Goal: Task Accomplishment & Management: Use online tool/utility

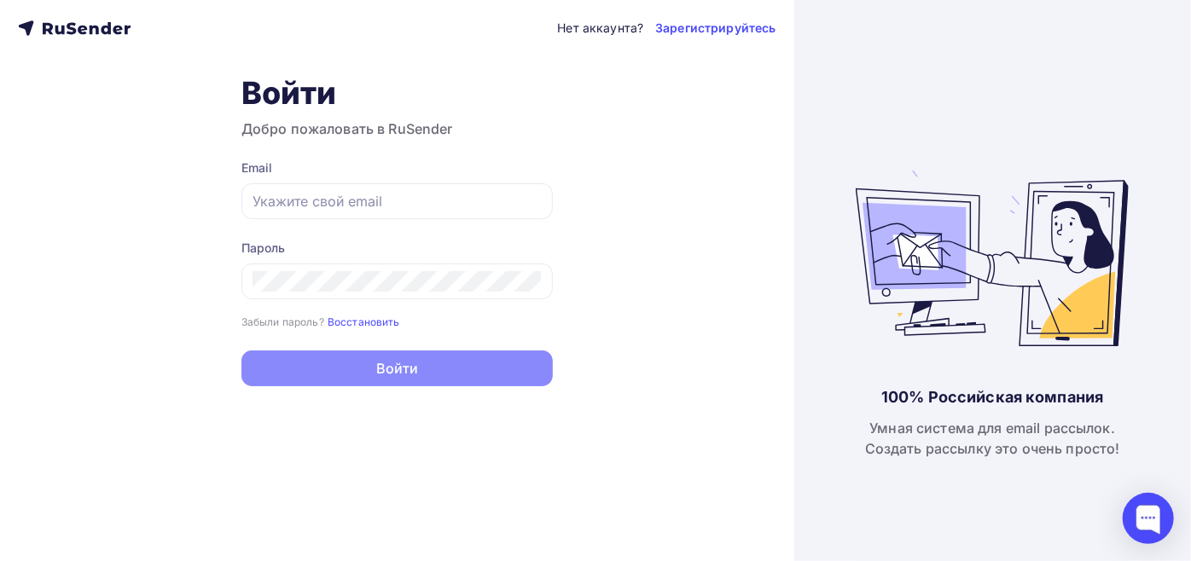
type input "[EMAIL_ADDRESS][DOMAIN_NAME]"
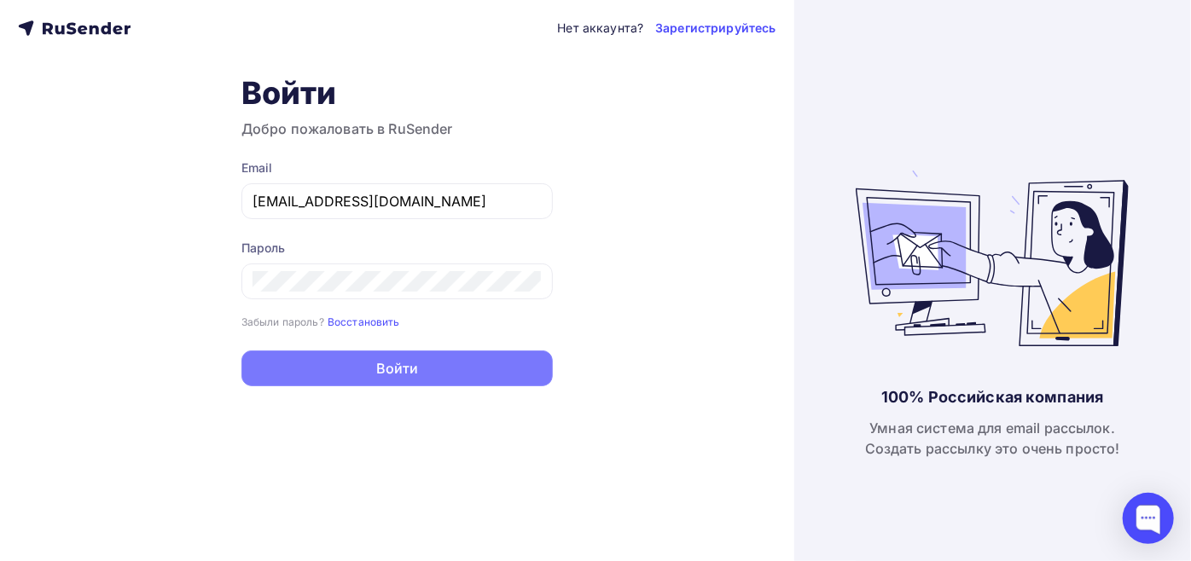
click at [350, 366] on button "Войти" at bounding box center [396, 369] width 311 height 36
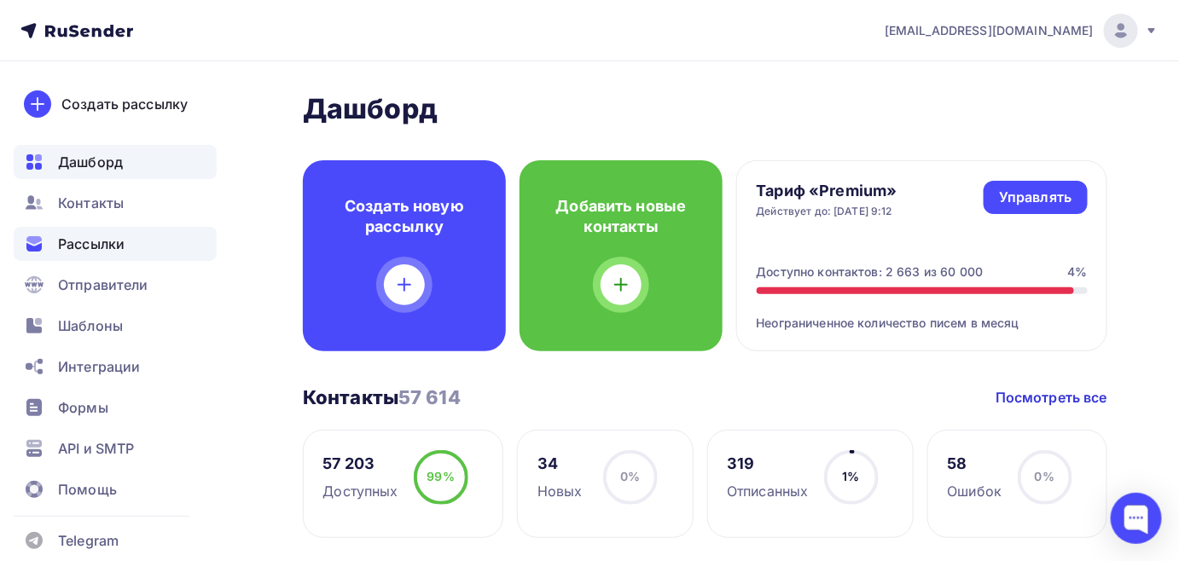
click at [104, 246] on span "Рассылки" at bounding box center [91, 244] width 67 height 20
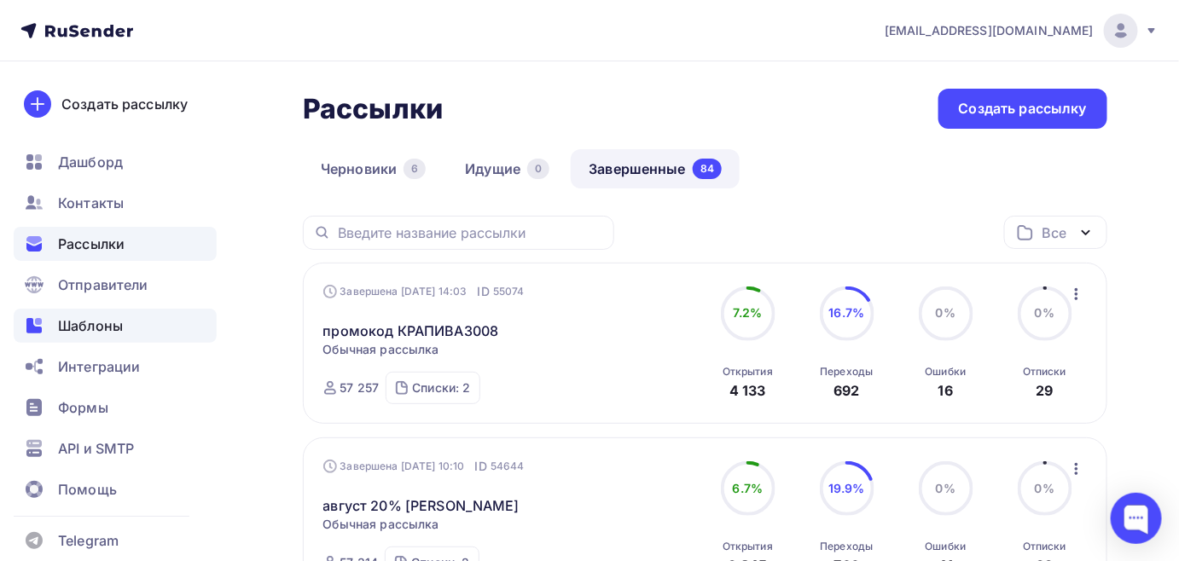
click at [82, 341] on div "Шаблоны" at bounding box center [115, 326] width 203 height 34
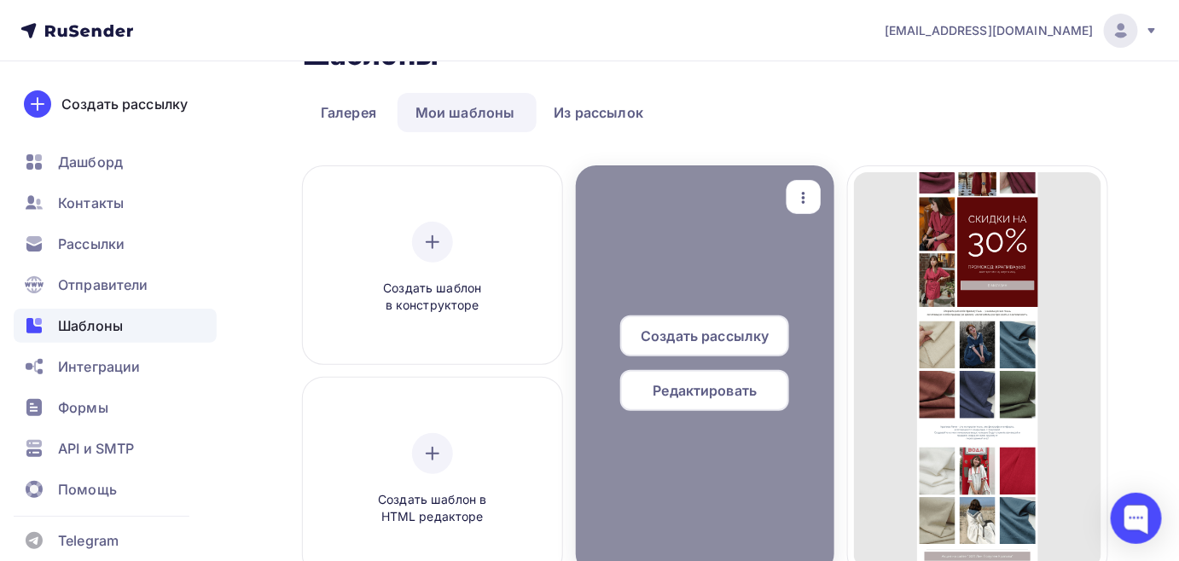
scroll to position [77, 0]
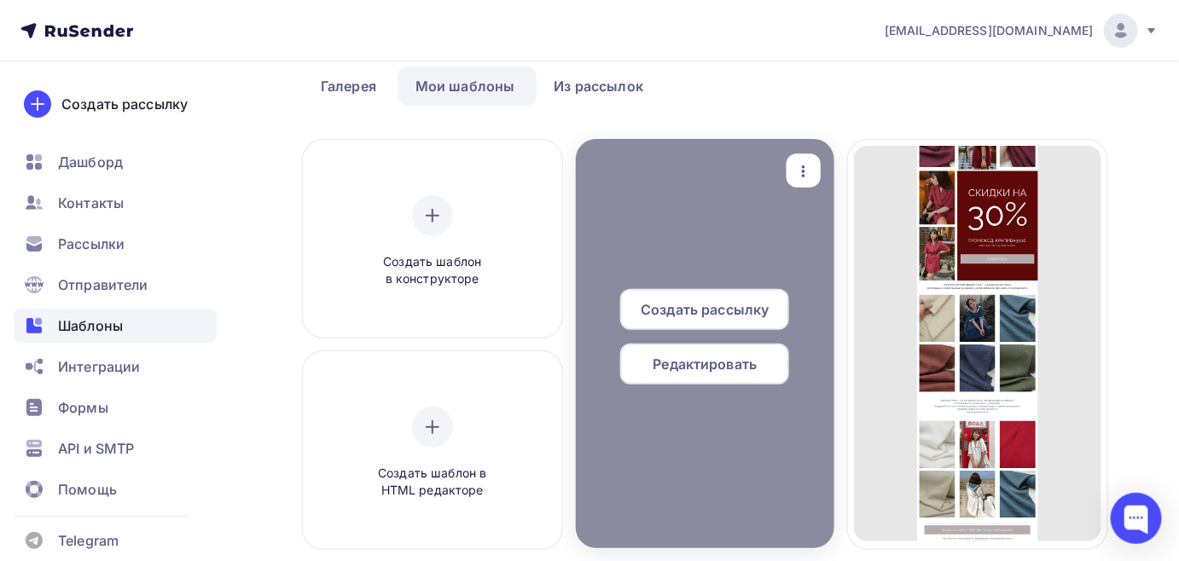
click at [751, 368] on span "Редактировать" at bounding box center [705, 364] width 104 height 20
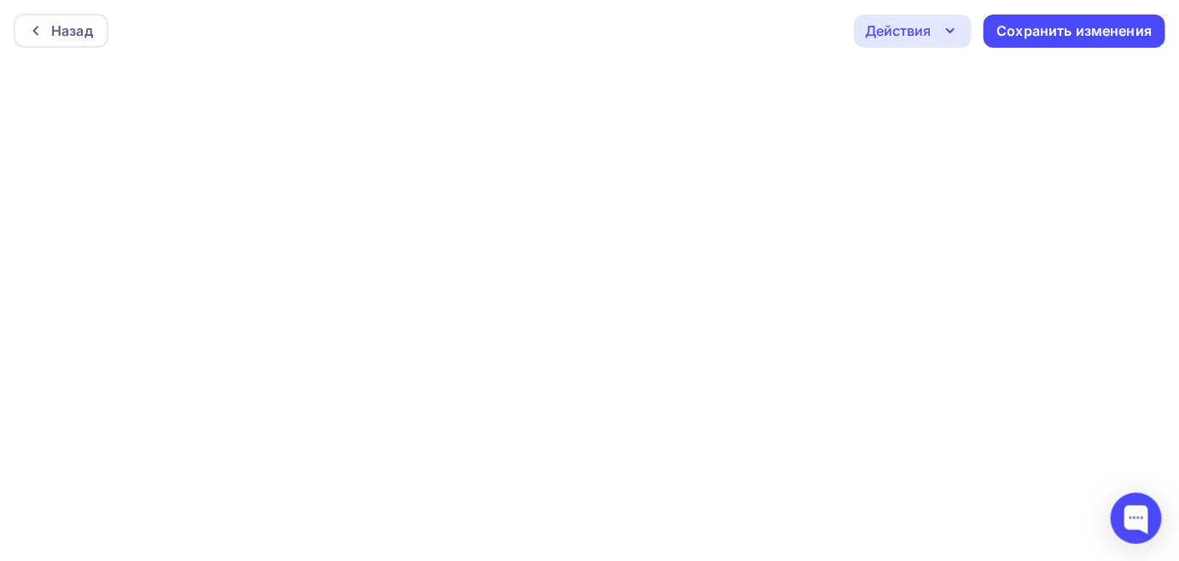
scroll to position [4, 0]
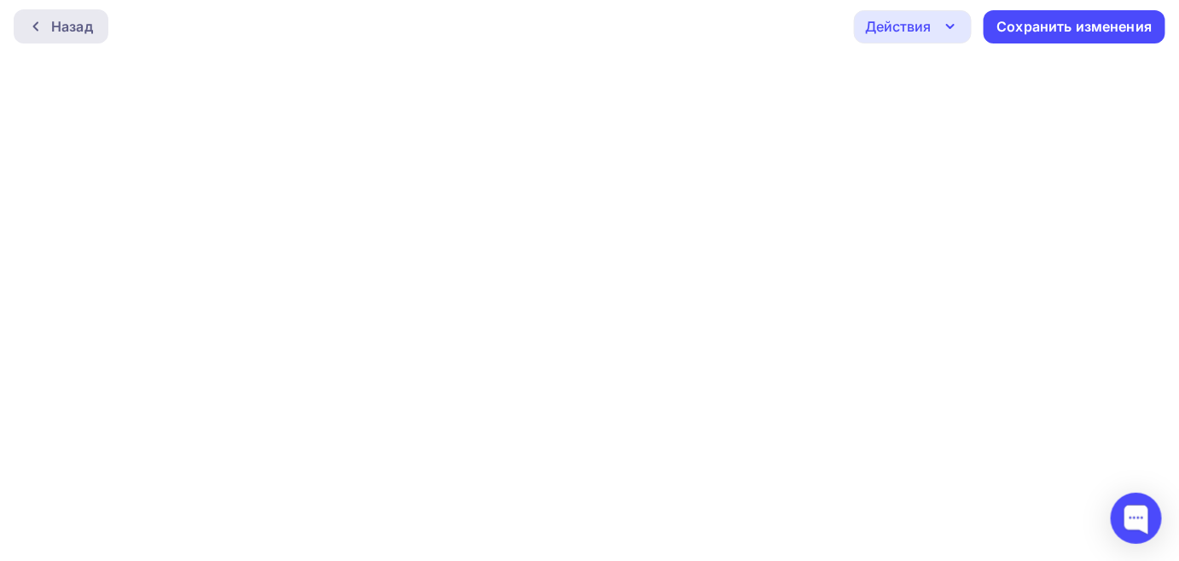
click at [52, 33] on div "Назад" at bounding box center [72, 26] width 42 height 20
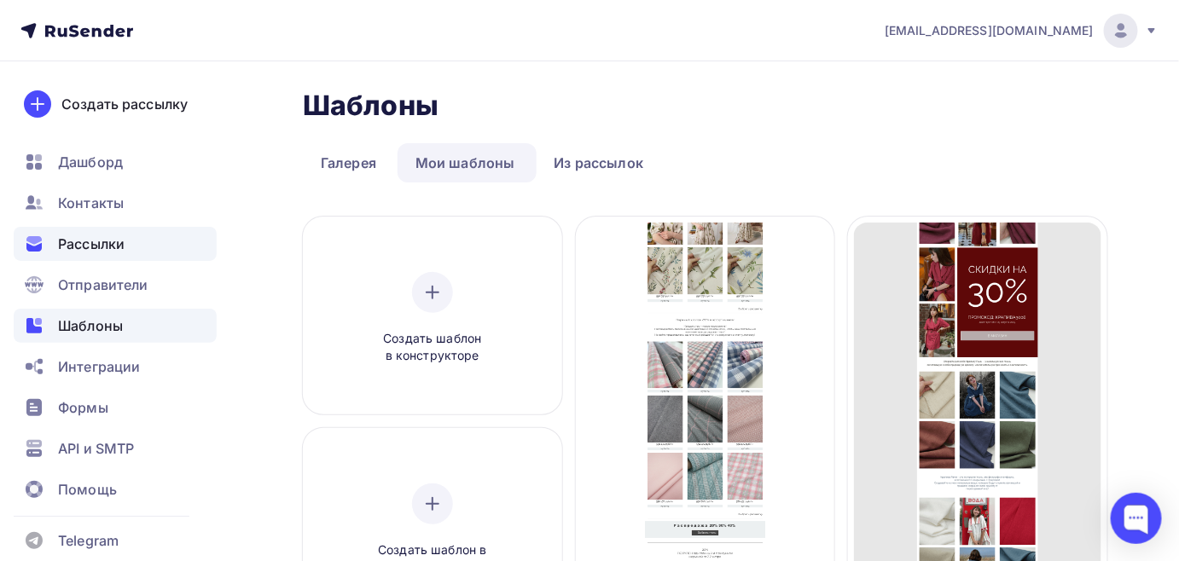
click at [86, 243] on span "Рассылки" at bounding box center [91, 244] width 67 height 20
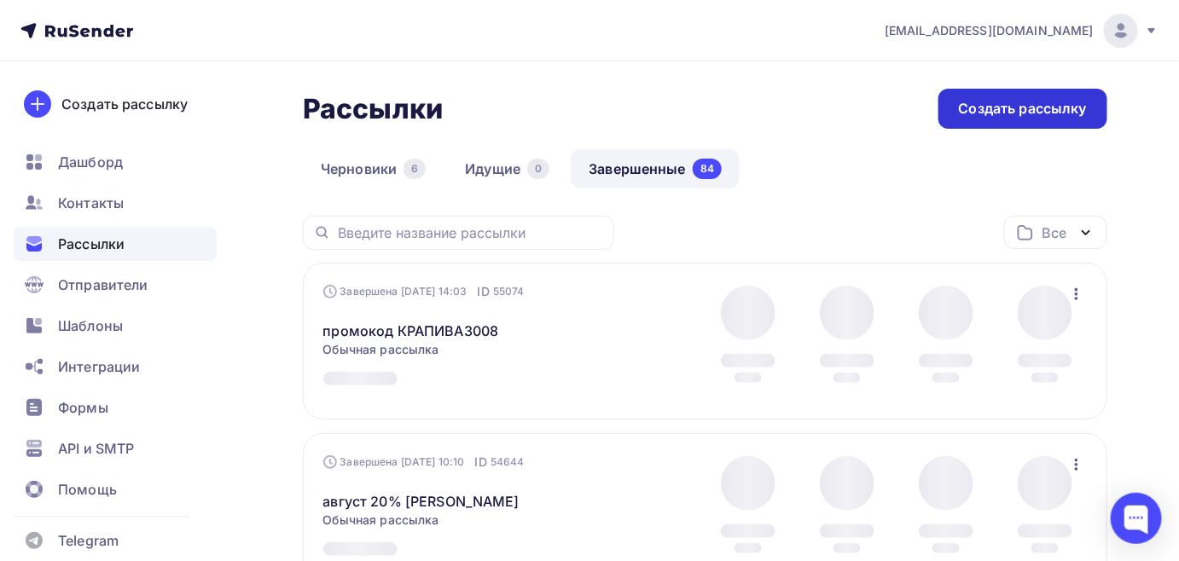
click at [1032, 110] on div "Создать рассылку" at bounding box center [1023, 109] width 128 height 20
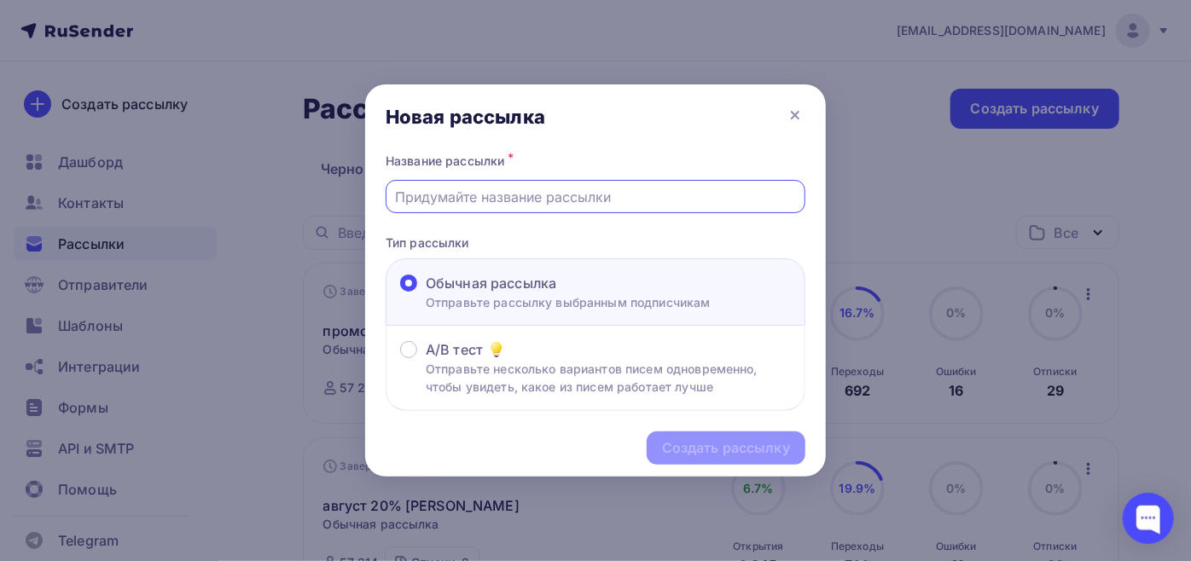
click at [513, 198] on input "text" at bounding box center [596, 197] width 400 height 20
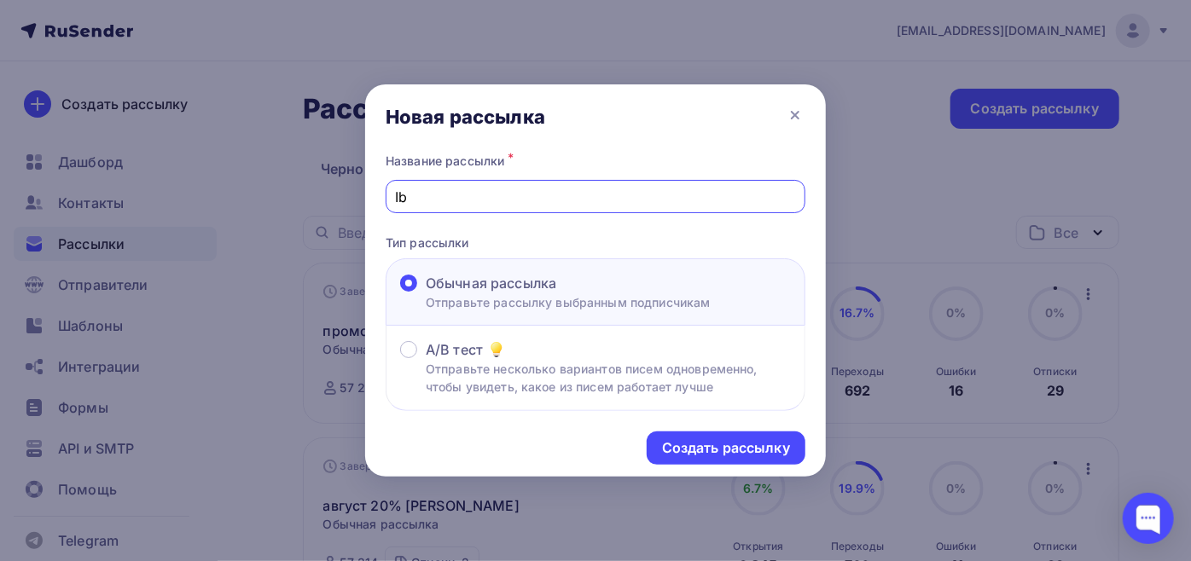
type input "I"
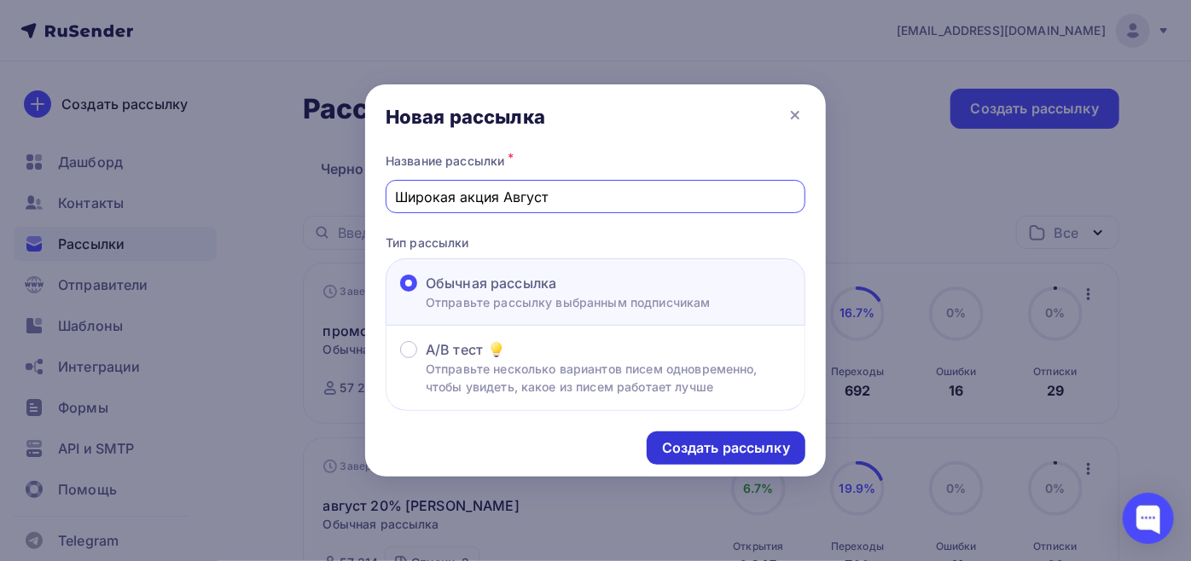
type input "Широкая акция Август"
click at [749, 447] on div "Создать рассылку" at bounding box center [726, 448] width 128 height 20
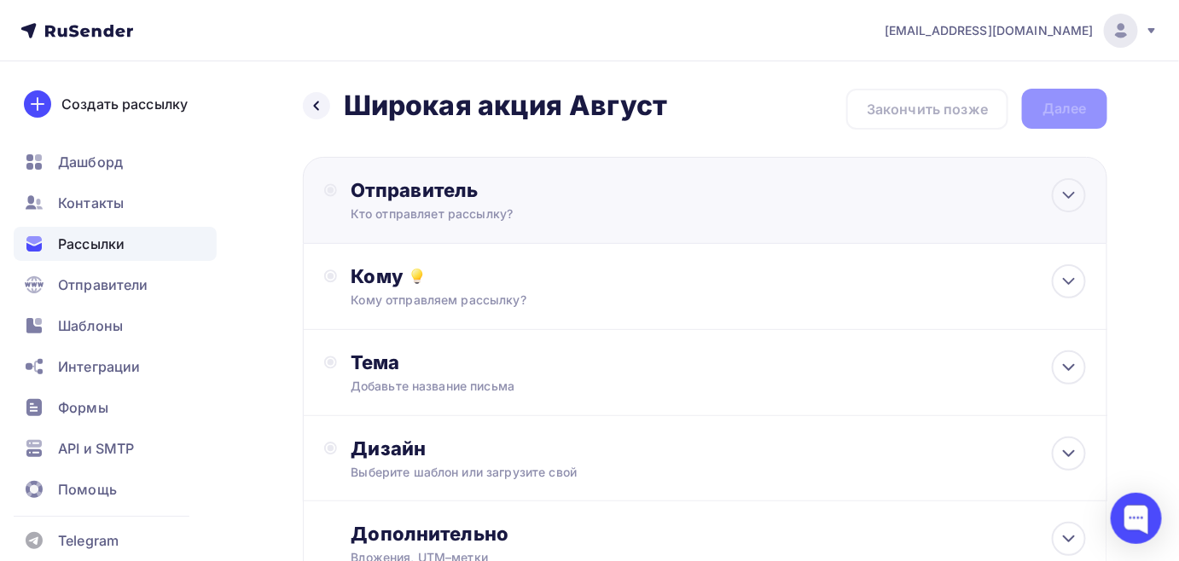
click at [404, 193] on div "Отправитель" at bounding box center [535, 190] width 369 height 24
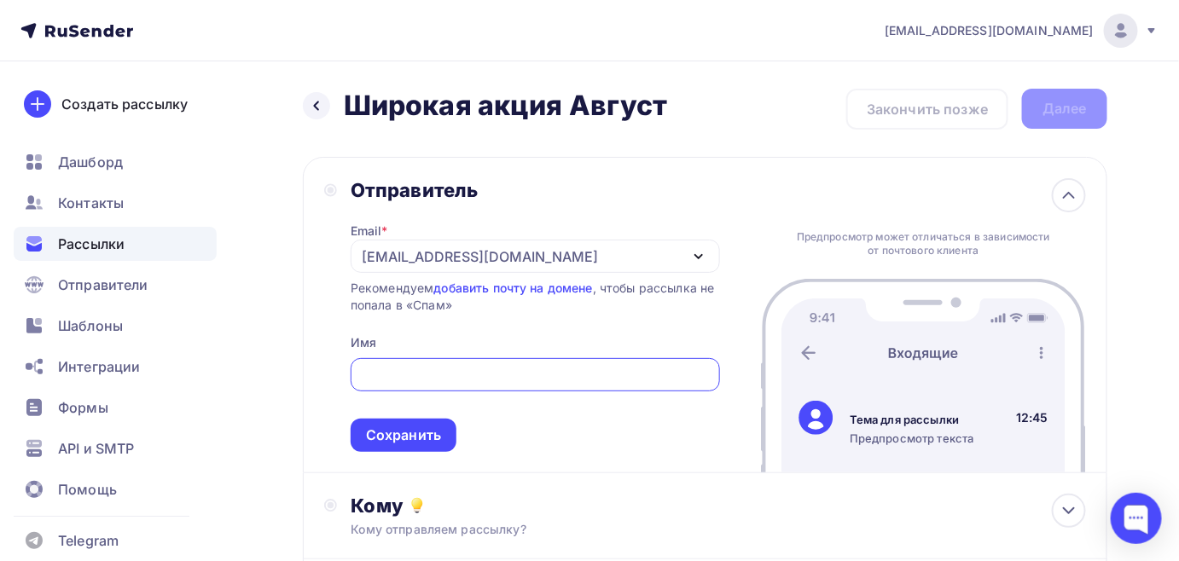
click at [407, 252] on div "[EMAIL_ADDRESS][DOMAIN_NAME]" at bounding box center [480, 257] width 236 height 20
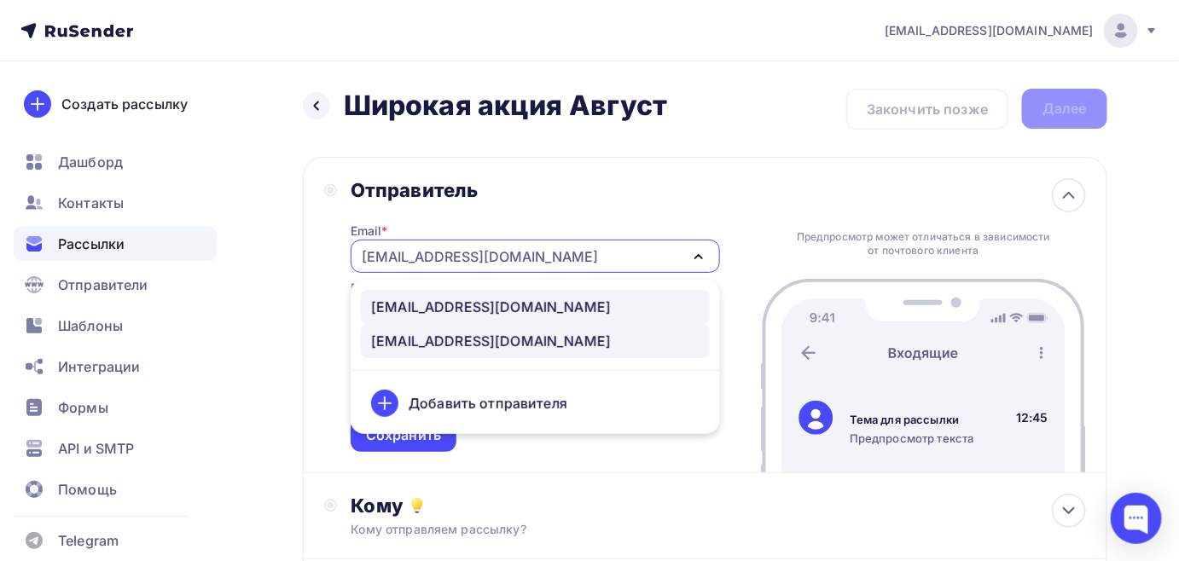
click at [403, 298] on div "[EMAIL_ADDRESS][DOMAIN_NAME]" at bounding box center [491, 307] width 240 height 20
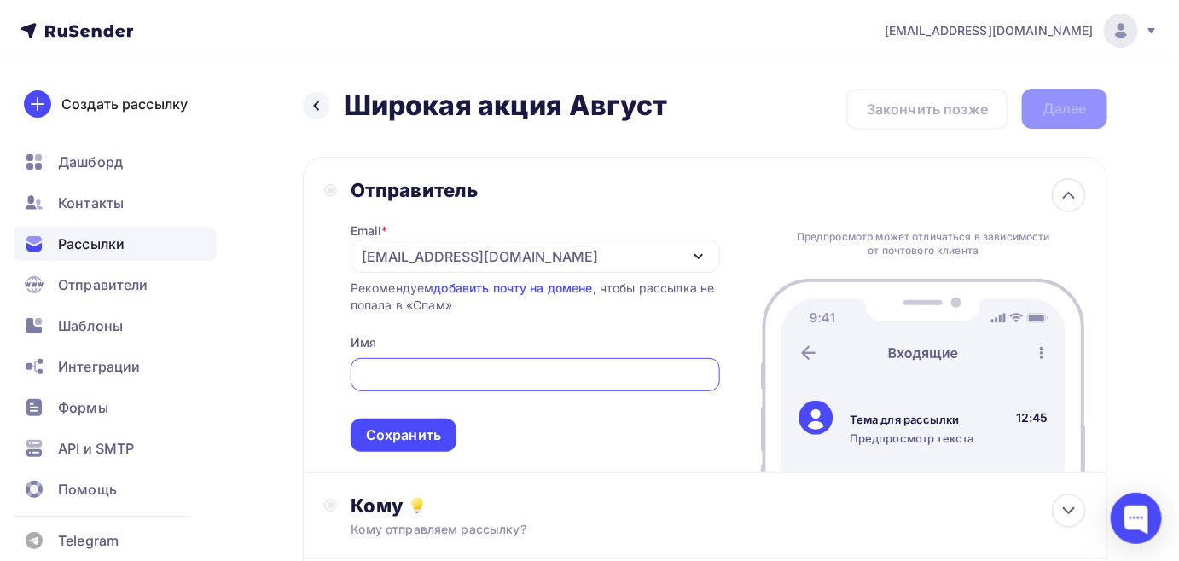
click at [390, 368] on input "text" at bounding box center [535, 375] width 350 height 20
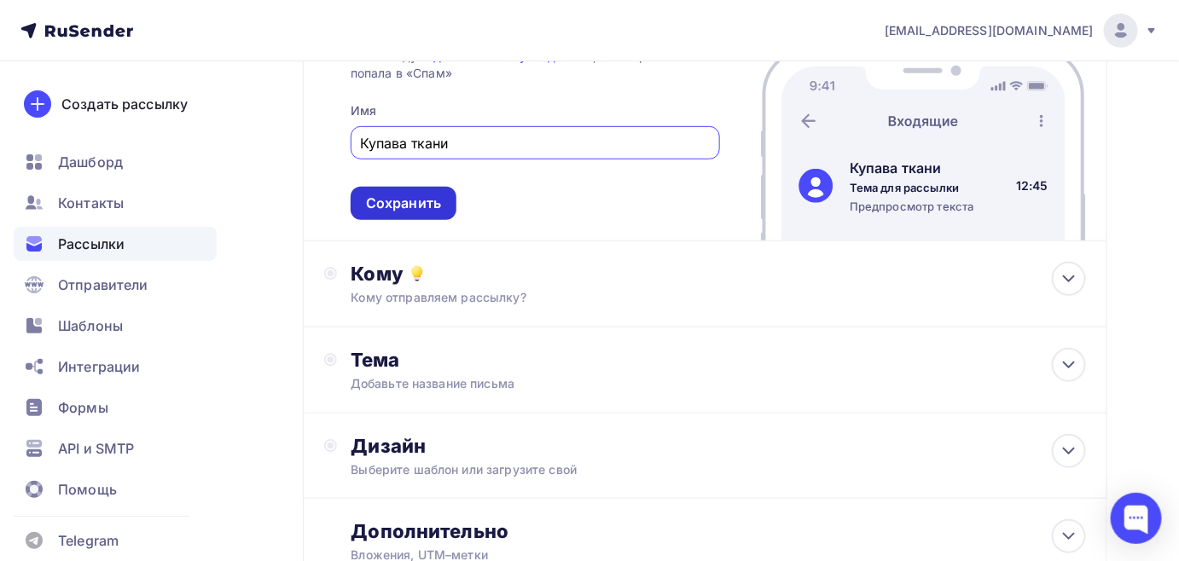
type input "Купава ткани"
click at [403, 220] on div "Сохранить" at bounding box center [404, 203] width 106 height 33
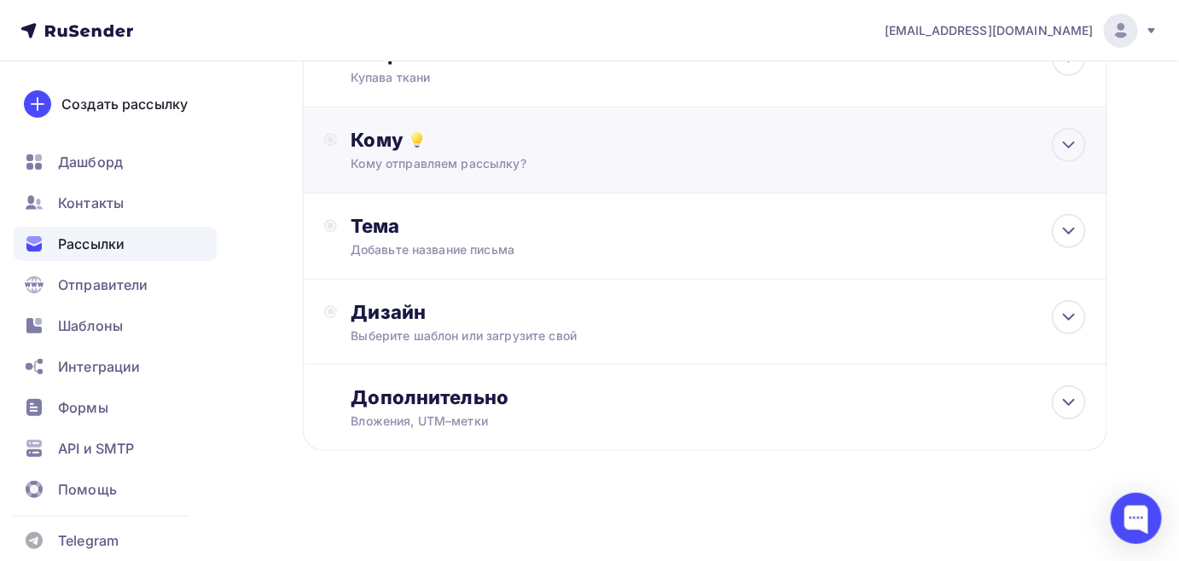
click at [402, 168] on div "Кому отправляем рассылку?" at bounding box center [681, 163] width 661 height 17
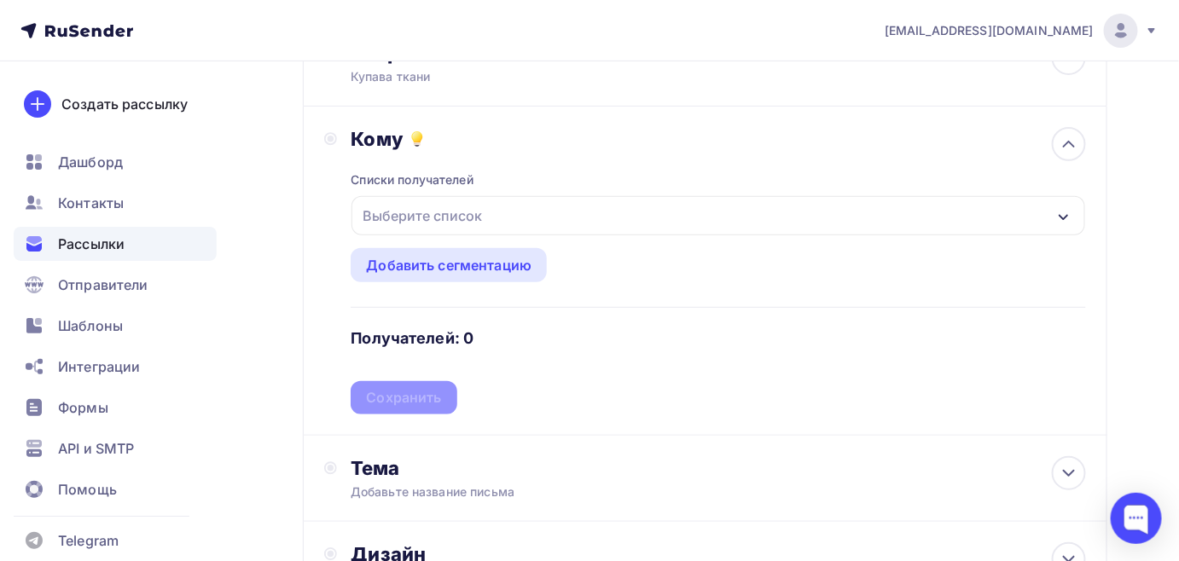
scroll to position [207, 0]
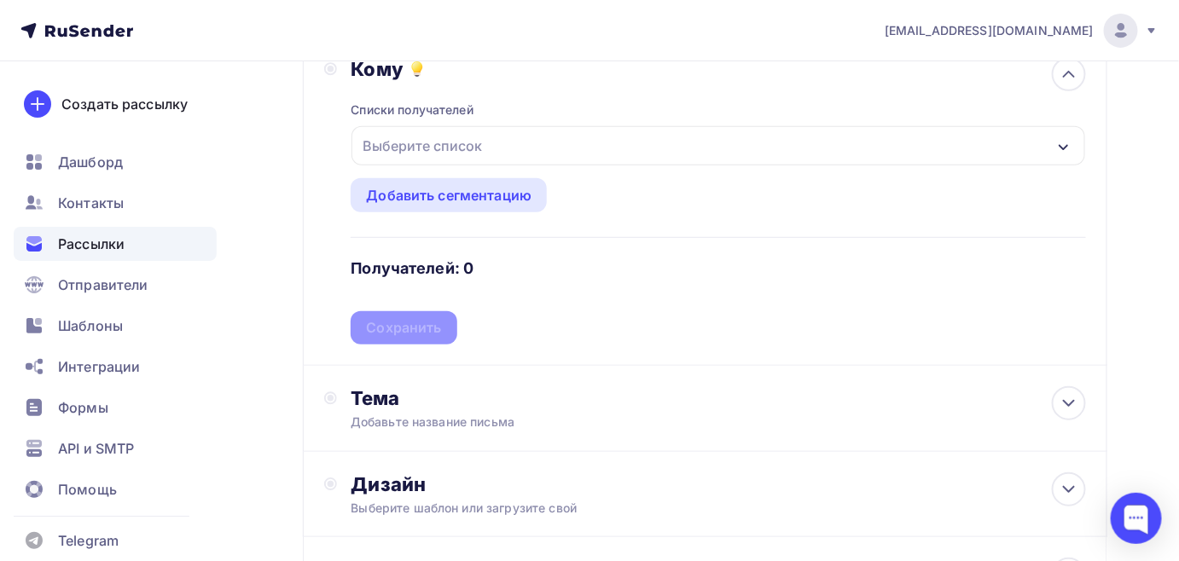
click at [433, 152] on div "Выберите список" at bounding box center [422, 146] width 133 height 31
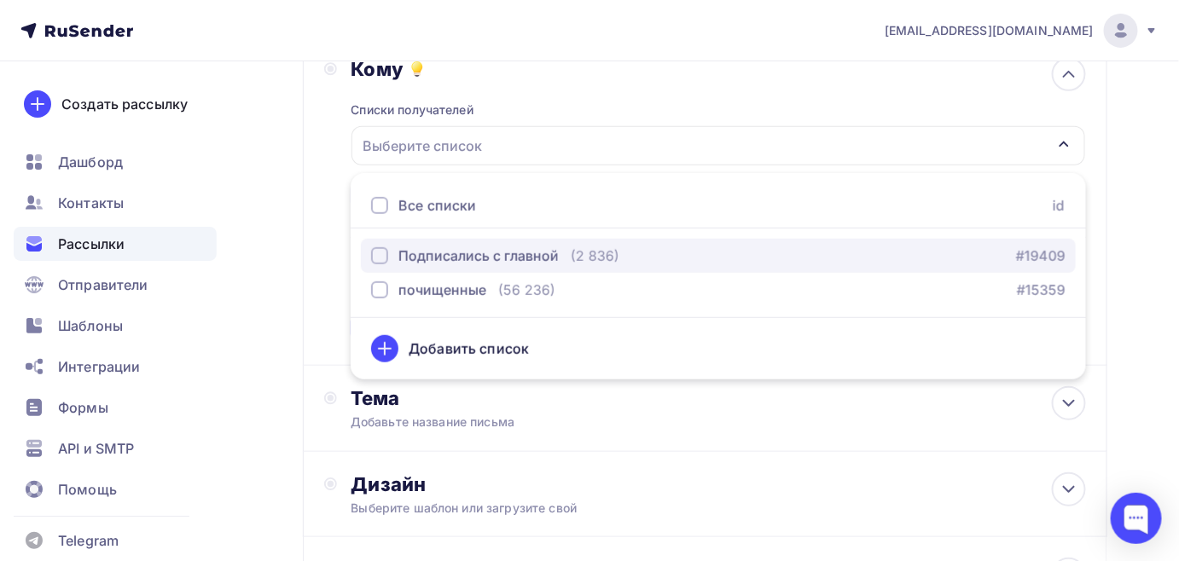
click at [430, 259] on div "Подписались с главной" at bounding box center [478, 256] width 160 height 20
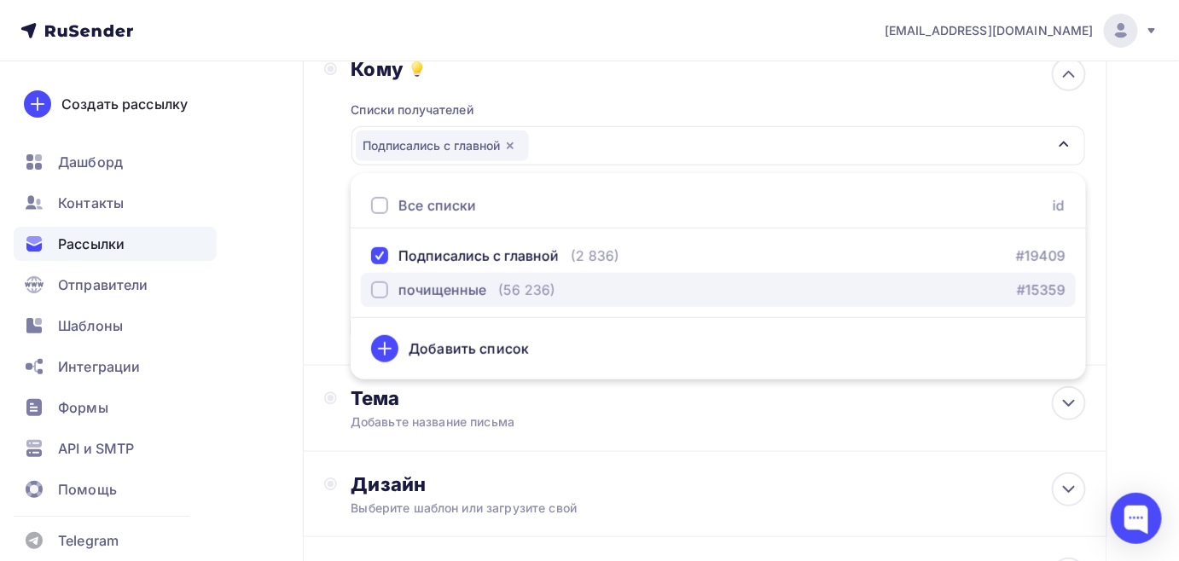
click at [394, 289] on div "почищенные" at bounding box center [428, 290] width 115 height 20
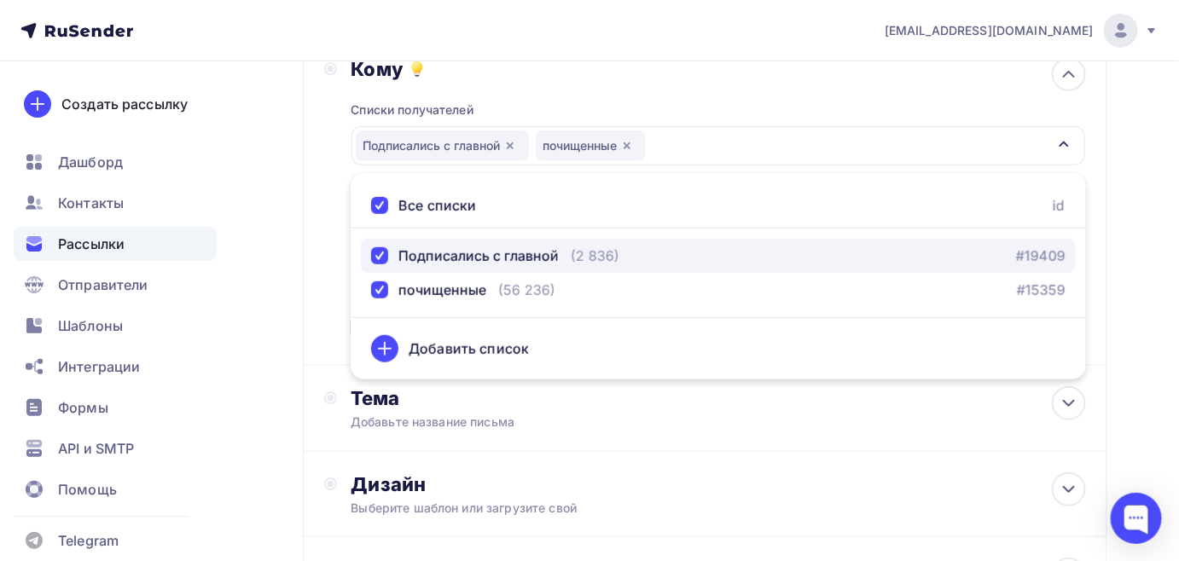
click at [380, 248] on div "button" at bounding box center [379, 255] width 17 height 17
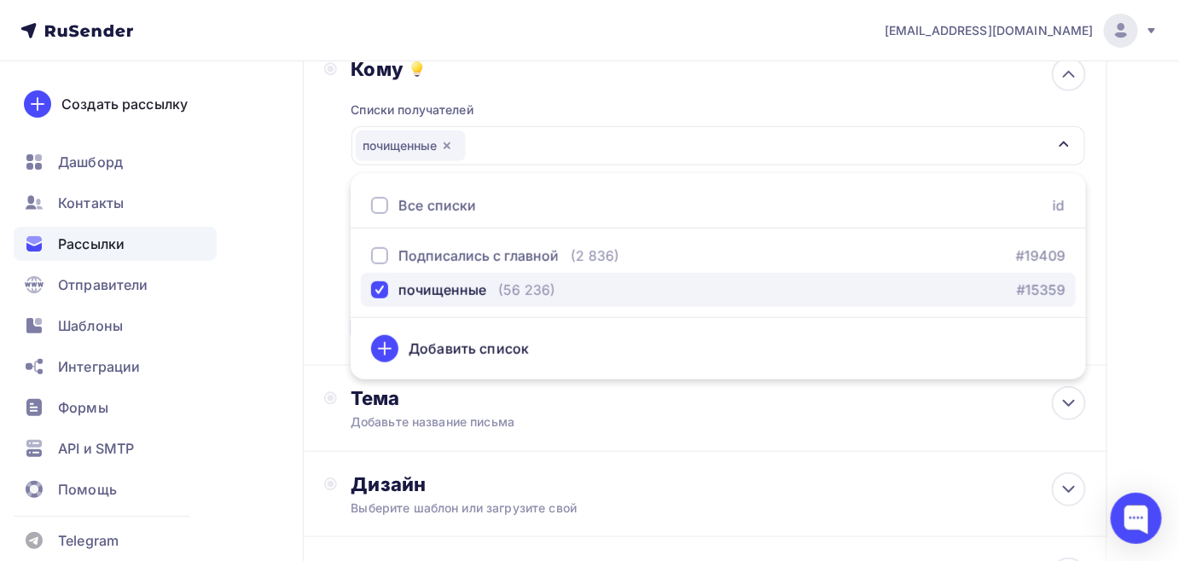
click at [377, 285] on div "button" at bounding box center [379, 289] width 17 height 17
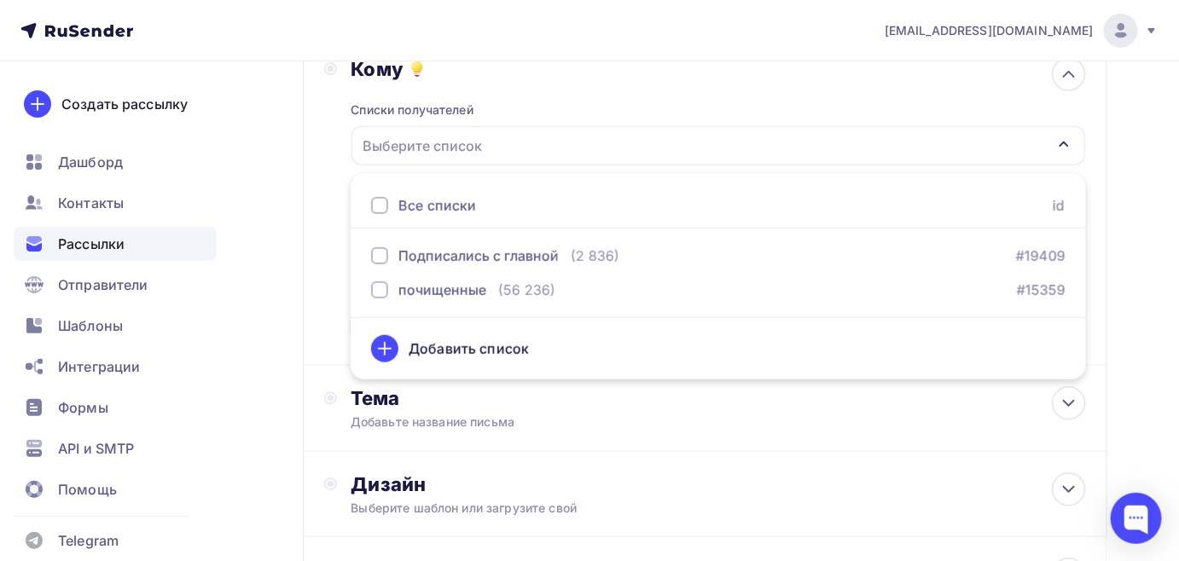
click at [382, 216] on div "Все списки id" at bounding box center [718, 205] width 735 height 45
click at [381, 214] on div "Все списки" at bounding box center [423, 205] width 105 height 20
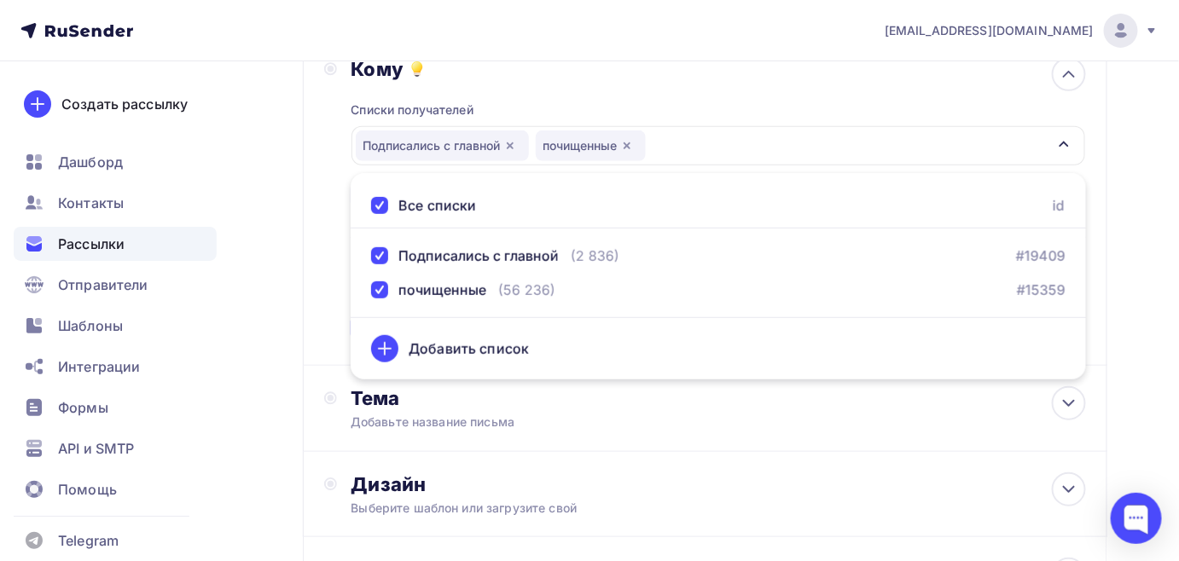
click at [334, 300] on div "Кому Списки получателей Подписались с главной почищенные Все списки id Подписал…" at bounding box center [705, 200] width 762 height 287
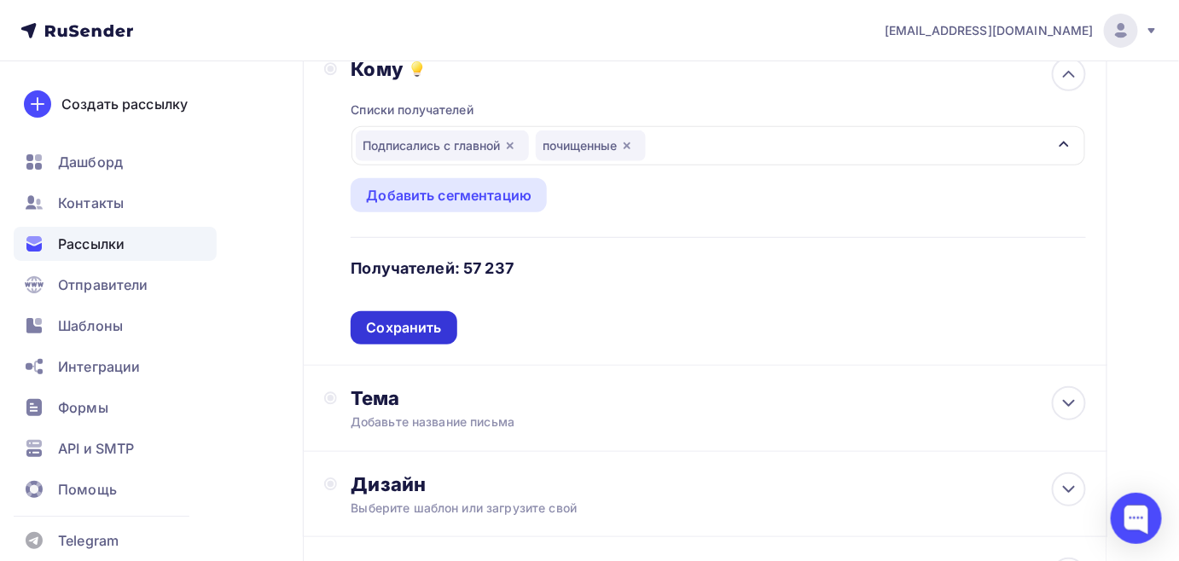
click at [400, 318] on div "Сохранить" at bounding box center [403, 328] width 75 height 20
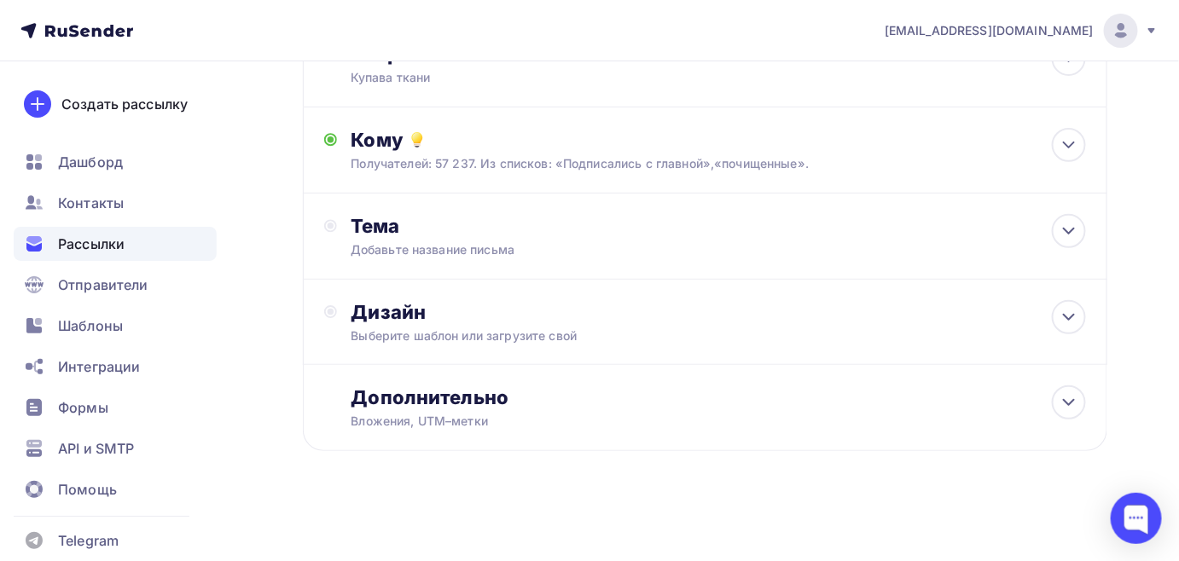
scroll to position [137, 0]
click at [400, 253] on div "Добавьте название письма" at bounding box center [503, 249] width 304 height 17
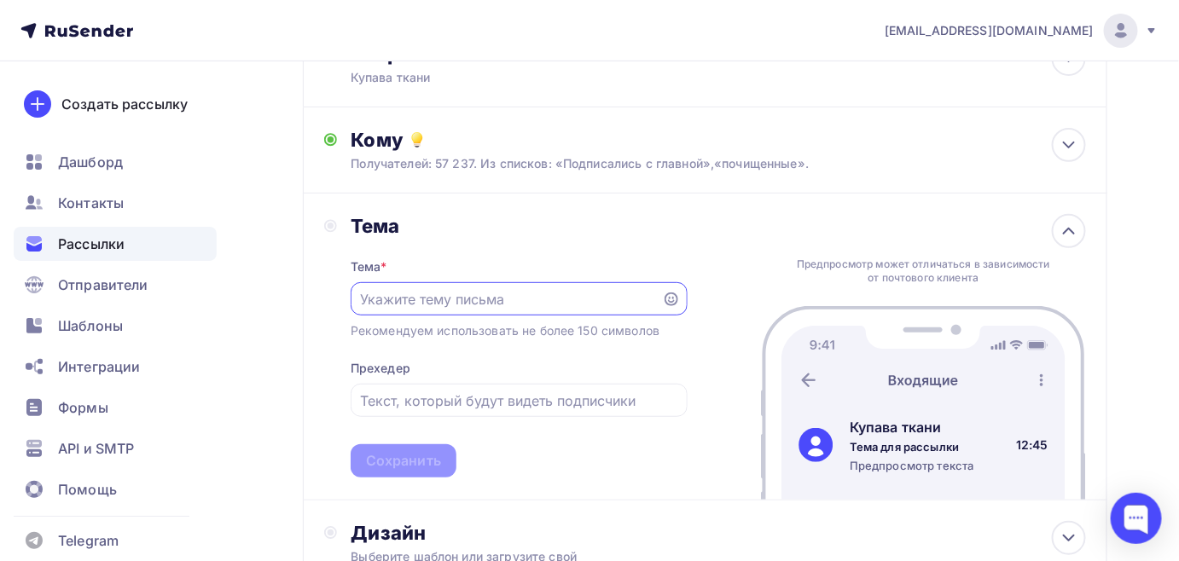
scroll to position [0, 0]
click at [395, 398] on input "text" at bounding box center [518, 401] width 317 height 20
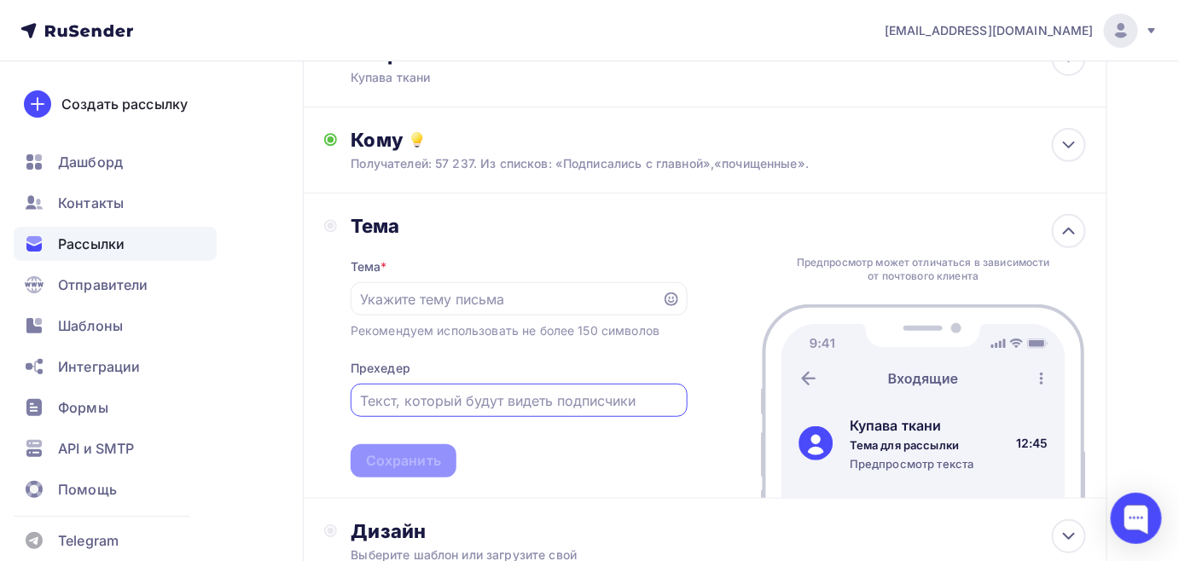
paste input "Экономия без компромиссов. Откройте мир широких тканей (от 2,2 м)"
drag, startPoint x: 392, startPoint y: 403, endPoint x: 323, endPoint y: 403, distance: 69.1
click at [323, 403] on div "Тема Тема * Рекомендуем использовать не более 150 символов Прехедер Экономия бе…" at bounding box center [705, 346] width 804 height 305
click at [577, 398] on input "Экономия без компромиссов. Откройте мир широких тканей (от 2,2 м)" at bounding box center [518, 401] width 317 height 20
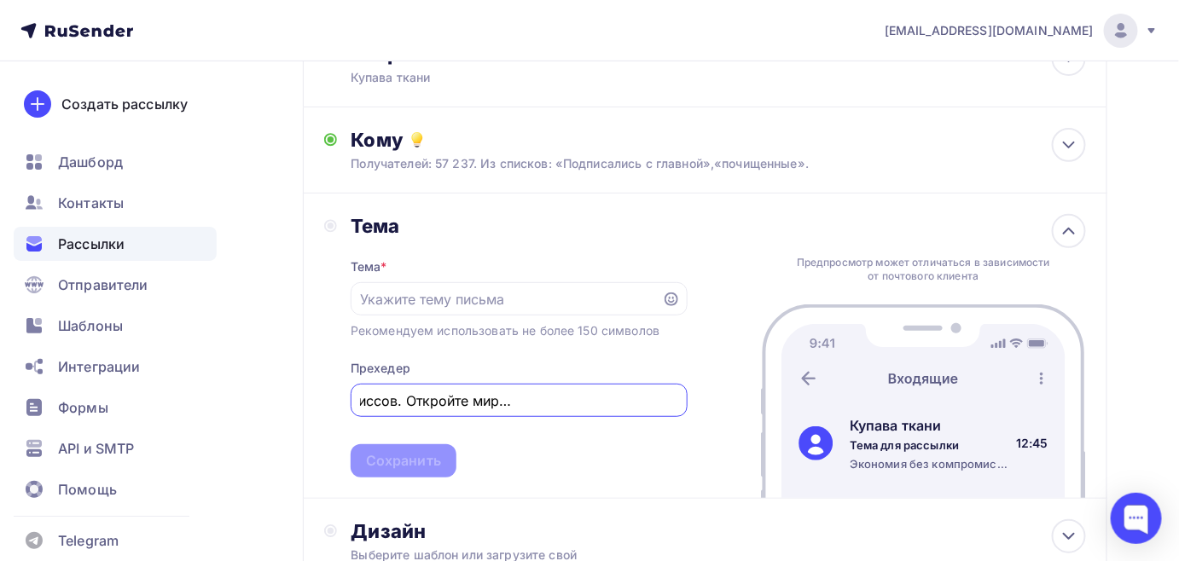
drag, startPoint x: 629, startPoint y: 403, endPoint x: 711, endPoint y: 403, distance: 82.7
click at [711, 403] on div "Тема Тема * Рекомендуем использовать не более 150 символов Прехедер Экономия бе…" at bounding box center [705, 346] width 804 height 305
click at [608, 400] on input "Экономия без компромиссов. Откройте мир широких тканей (от 2,2 м)" at bounding box center [518, 401] width 317 height 20
drag, startPoint x: 607, startPoint y: 400, endPoint x: 693, endPoint y: 404, distance: 86.3
click at [693, 404] on div "Тема Тема * Рекомендуем использовать не более 150 символов Прехедер Экономия бе…" at bounding box center [705, 346] width 804 height 305
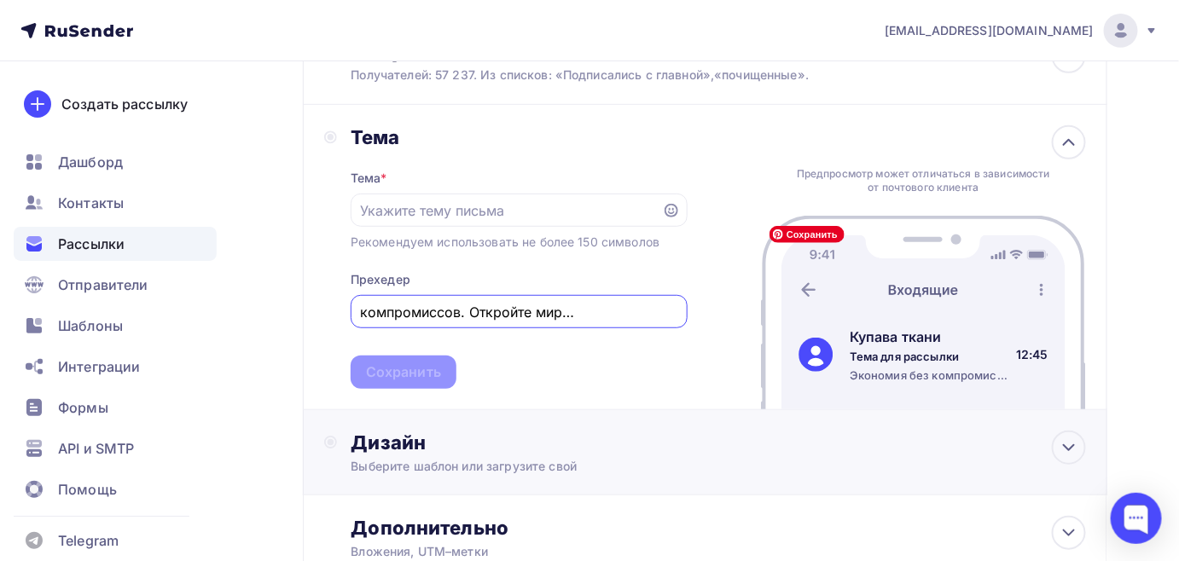
scroll to position [291, 0]
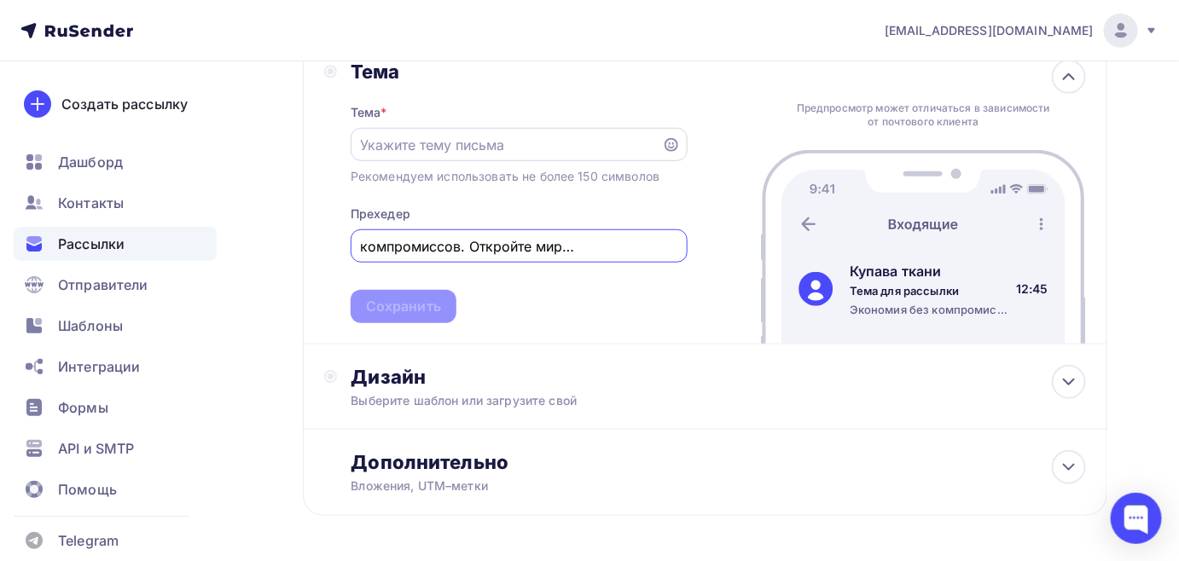
type input "Экономия без компромиссов. Откройте мир широких тканей."
click at [364, 143] on input "text" at bounding box center [506, 145] width 292 height 20
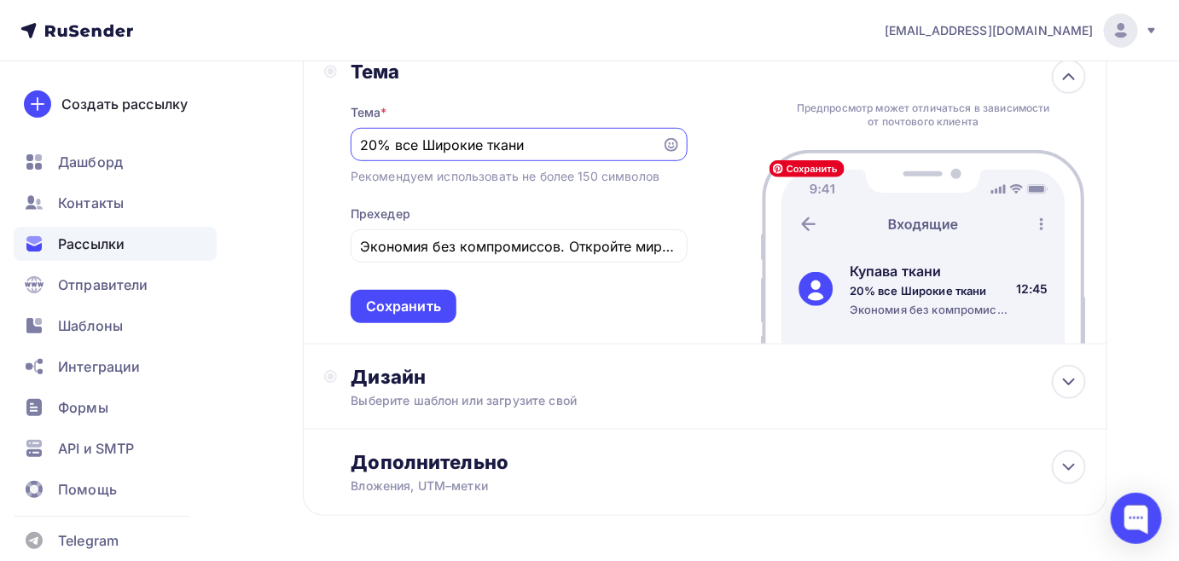
scroll to position [357, 0]
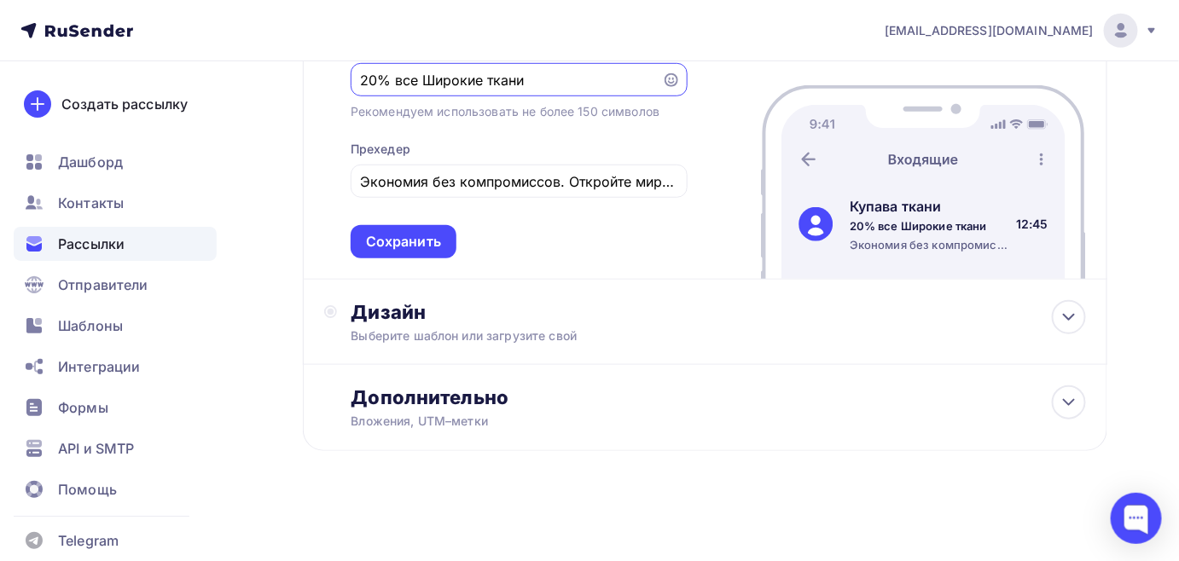
click at [425, 74] on input "20% все Широкие ткани" at bounding box center [506, 80] width 292 height 20
type input "20% все Широкие ткани"
click at [422, 241] on div "Сохранить" at bounding box center [403, 242] width 75 height 20
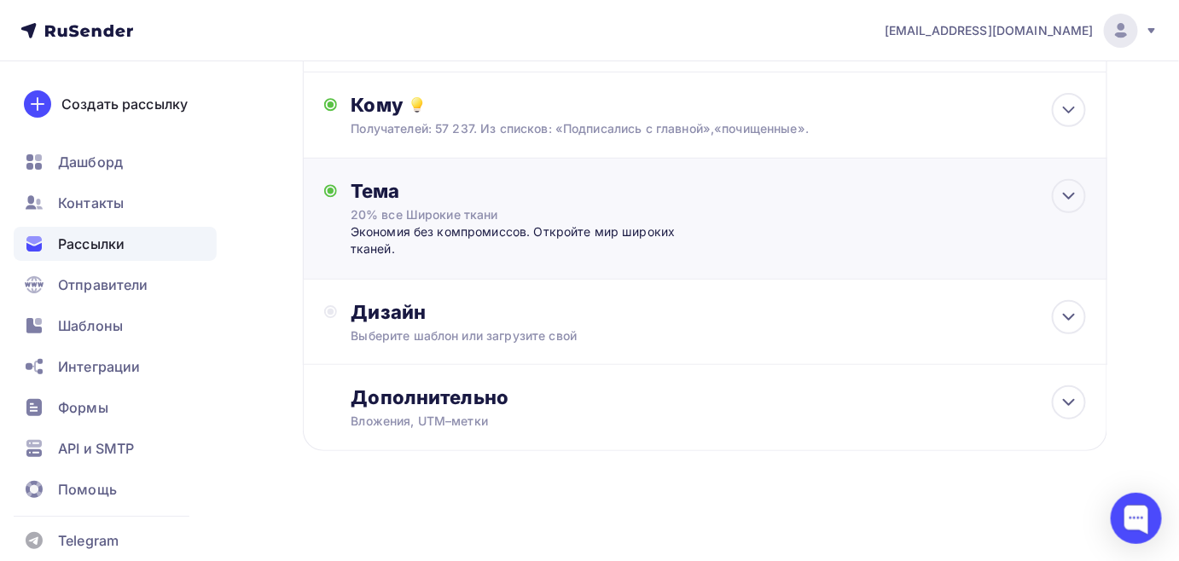
scroll to position [171, 0]
click at [354, 318] on div "Дизайн" at bounding box center [718, 312] width 735 height 24
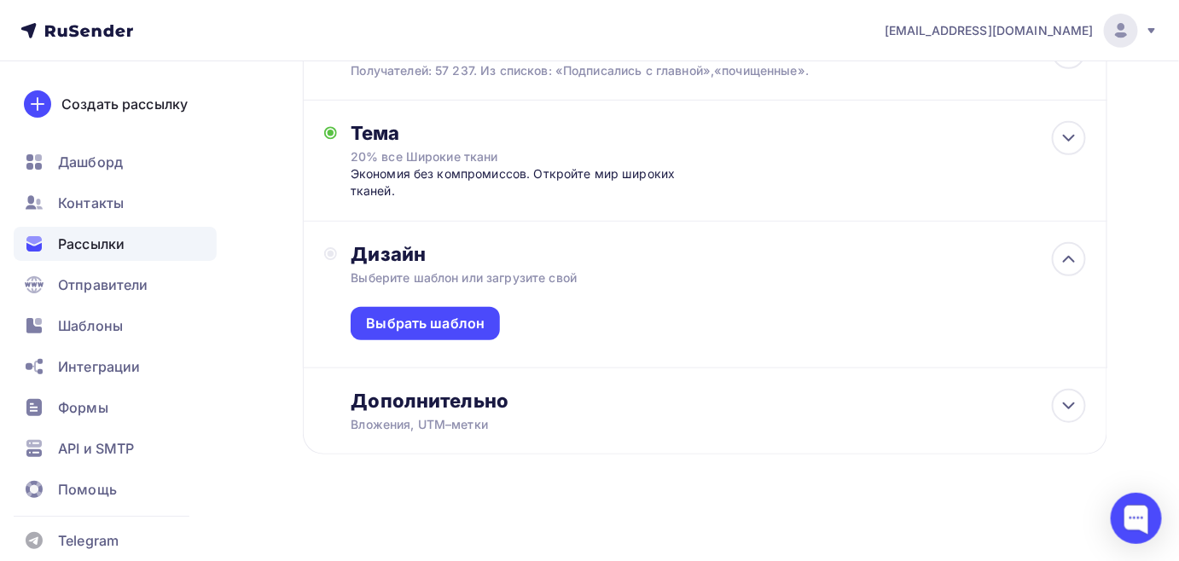
scroll to position [234, 0]
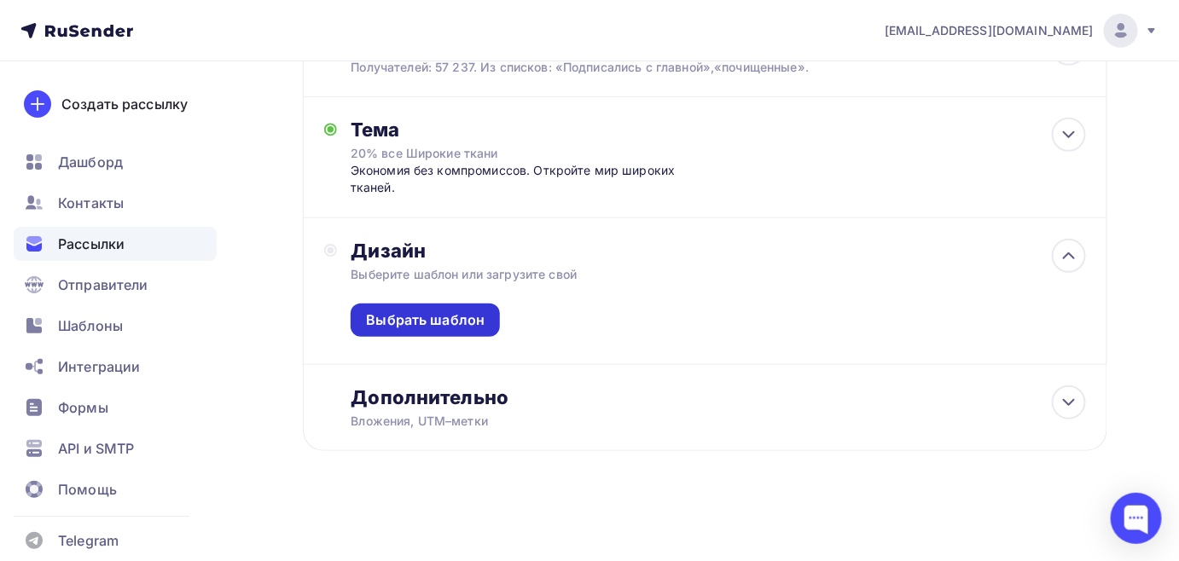
click at [442, 316] on div "Выбрать шаблон" at bounding box center [425, 320] width 119 height 20
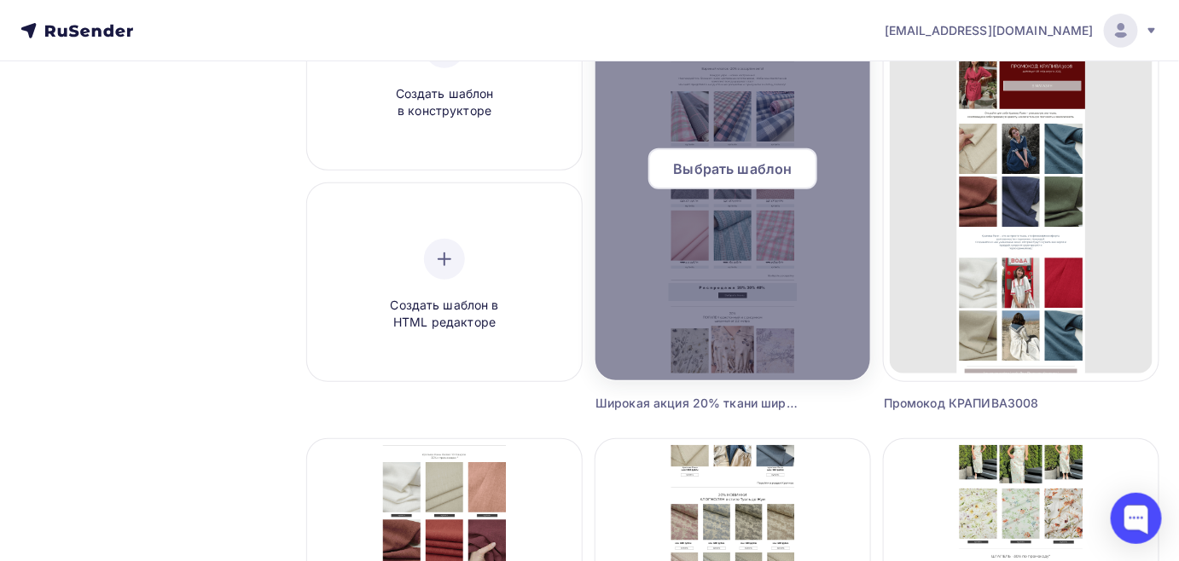
scroll to position [154, 0]
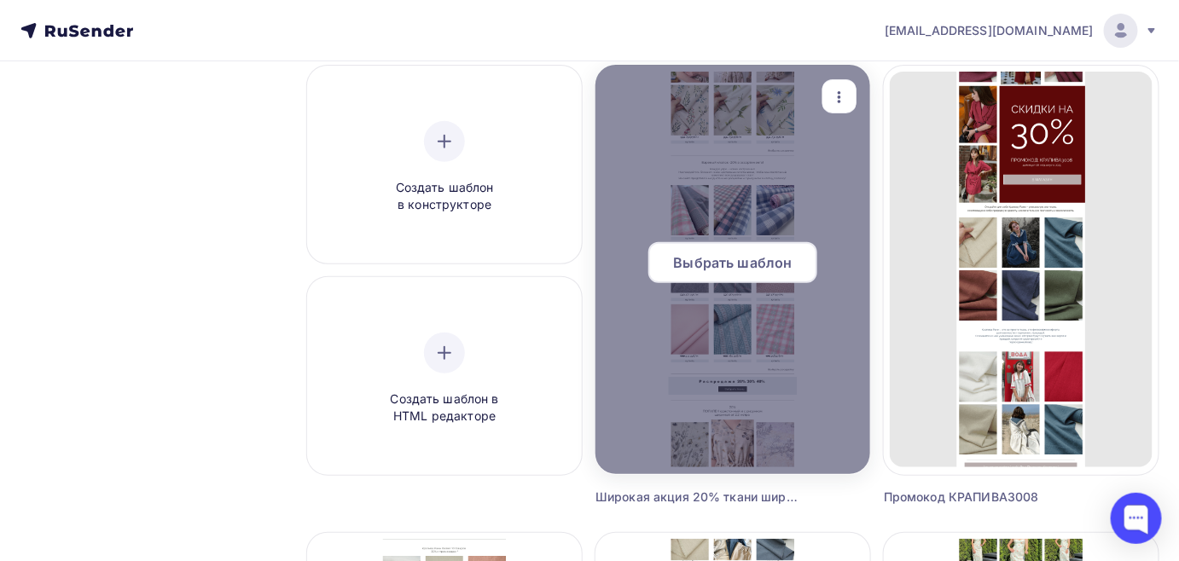
click at [765, 275] on div "Выбрать шаблон" at bounding box center [732, 262] width 169 height 41
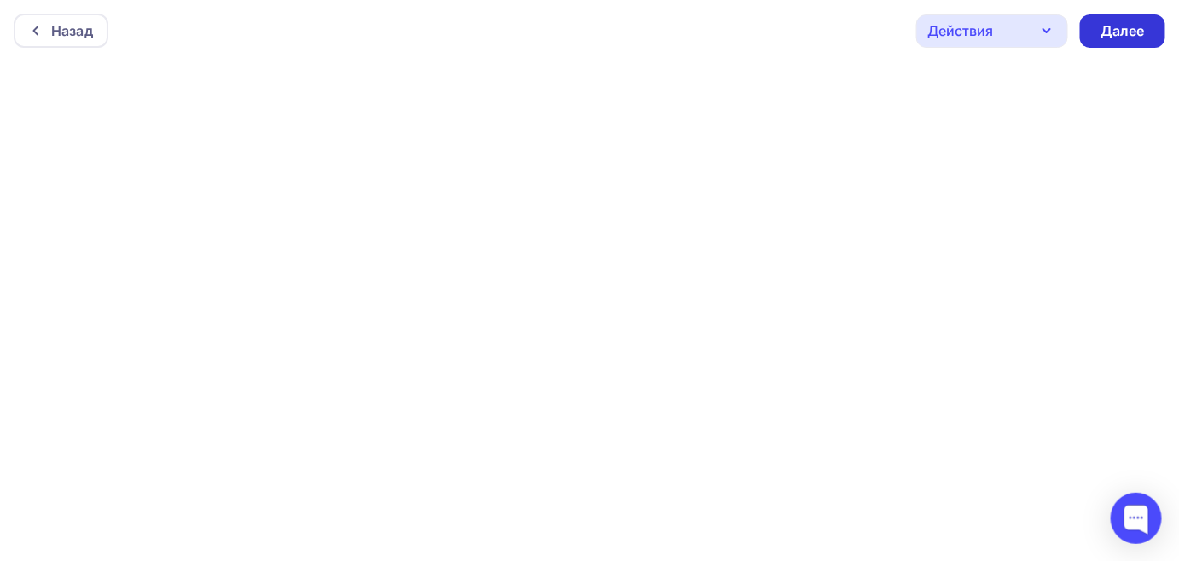
click at [1117, 36] on div "Далее" at bounding box center [1122, 31] width 44 height 20
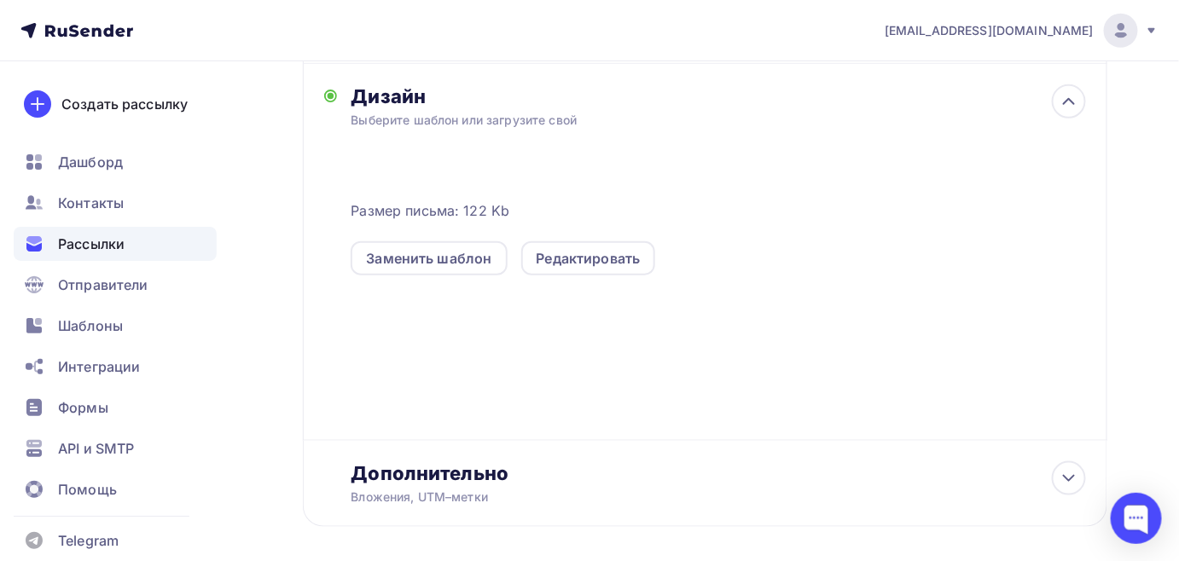
scroll to position [464, 0]
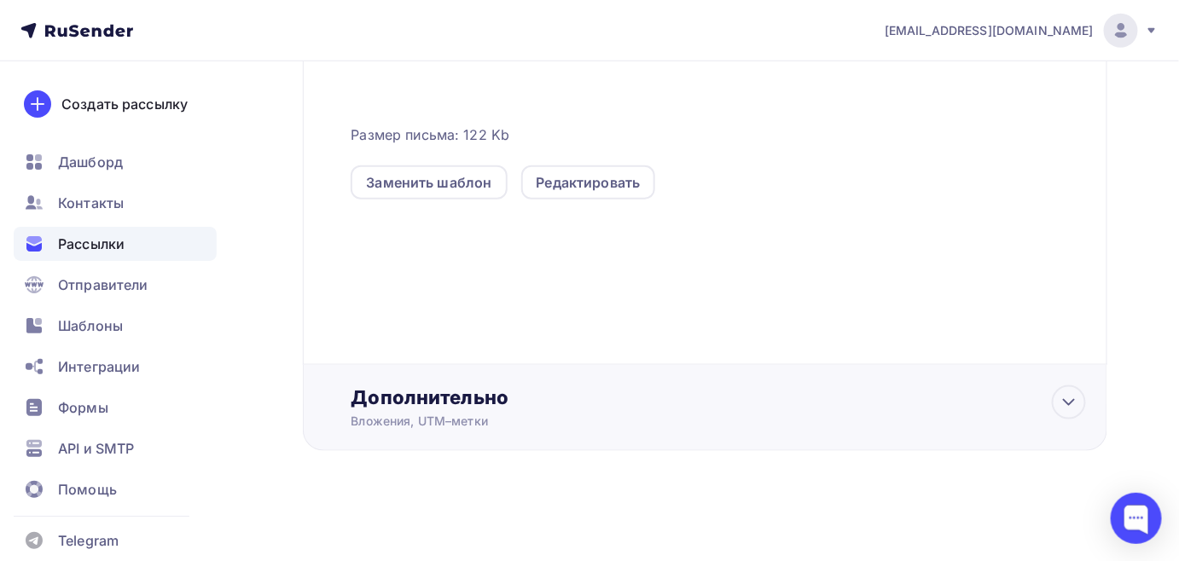
click at [426, 405] on div "Дополнительно" at bounding box center [718, 398] width 735 height 24
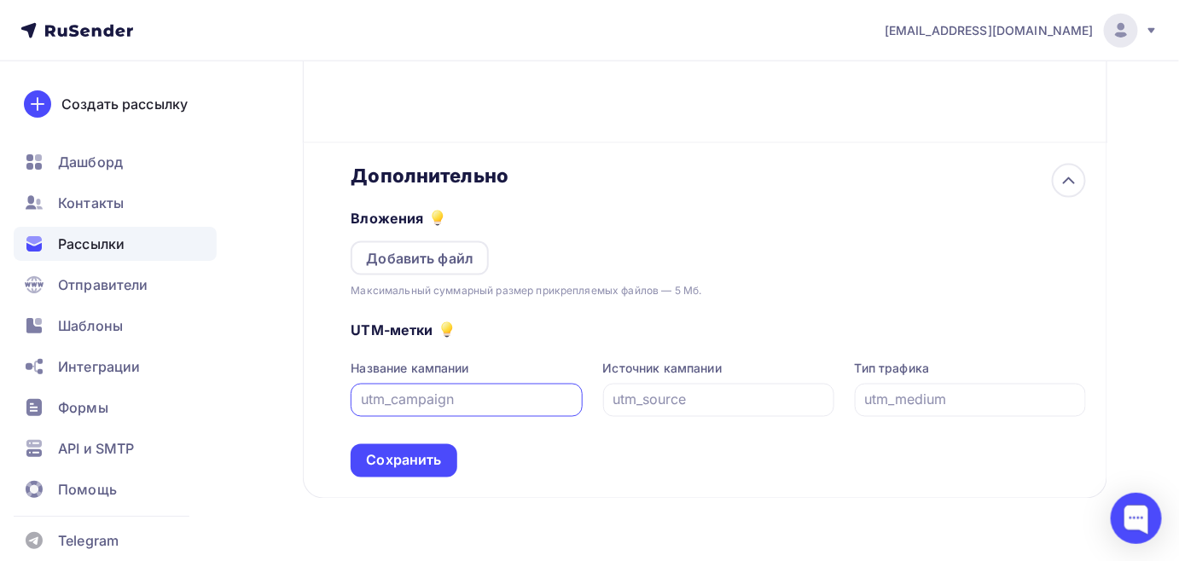
scroll to position [695, 0]
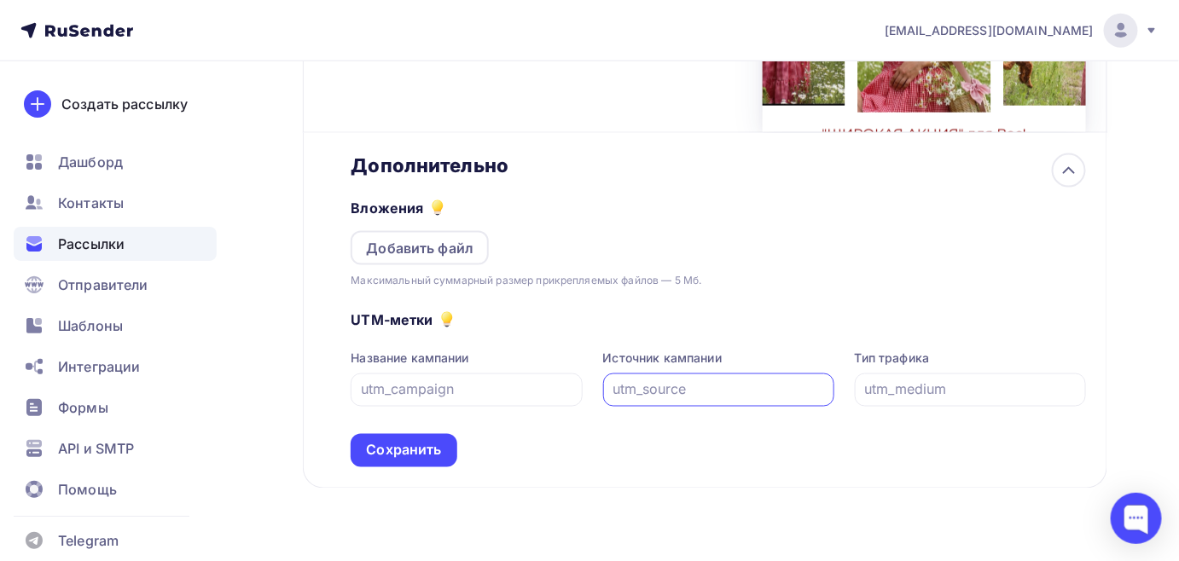
click at [617, 386] on input "text" at bounding box center [718, 390] width 212 height 20
type input "email"
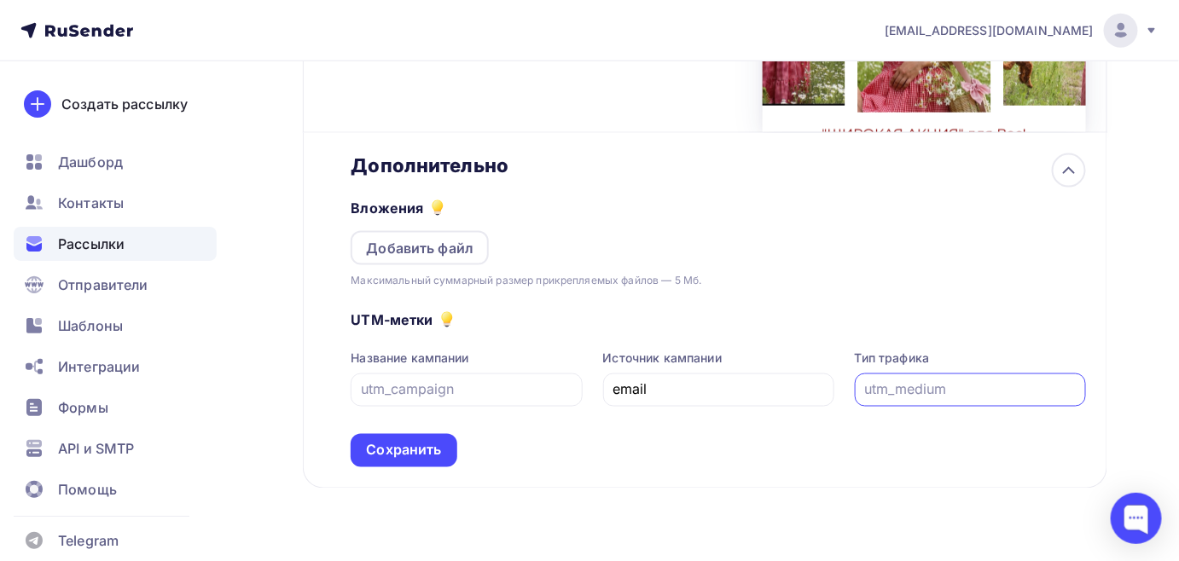
click at [866, 386] on input "text" at bounding box center [970, 390] width 212 height 20
type input "1"
type input "12082025"
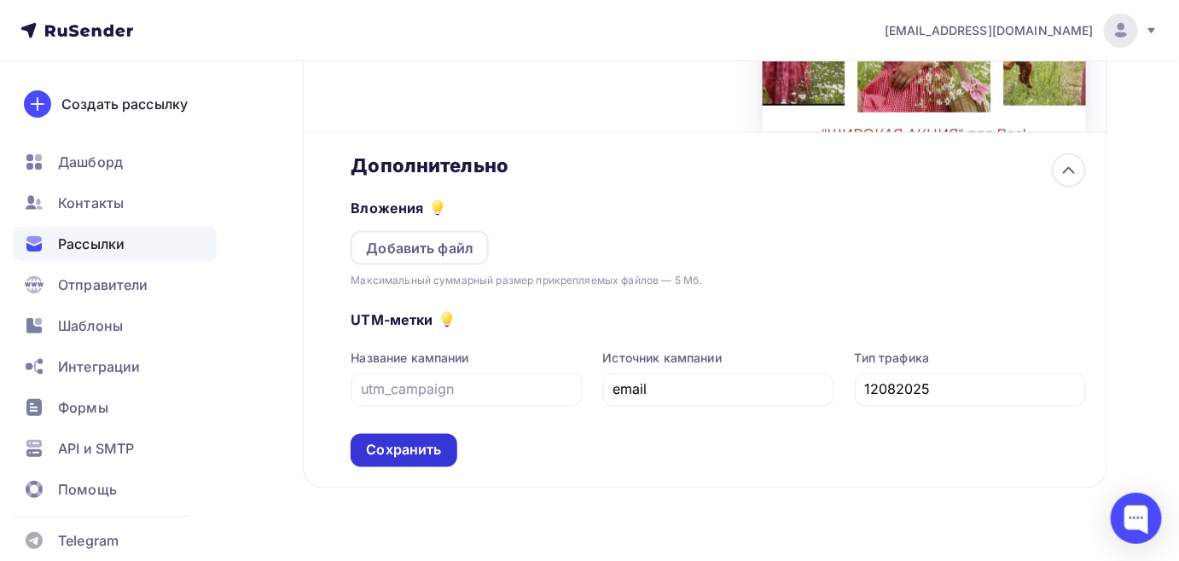
click at [419, 450] on div "Сохранить" at bounding box center [403, 451] width 75 height 20
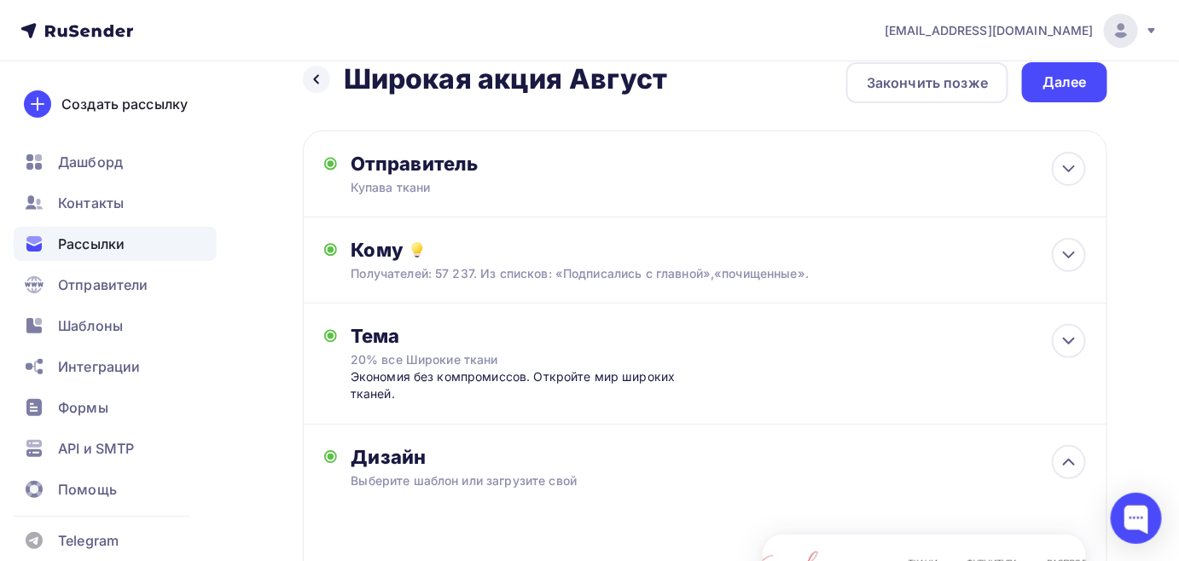
scroll to position [0, 0]
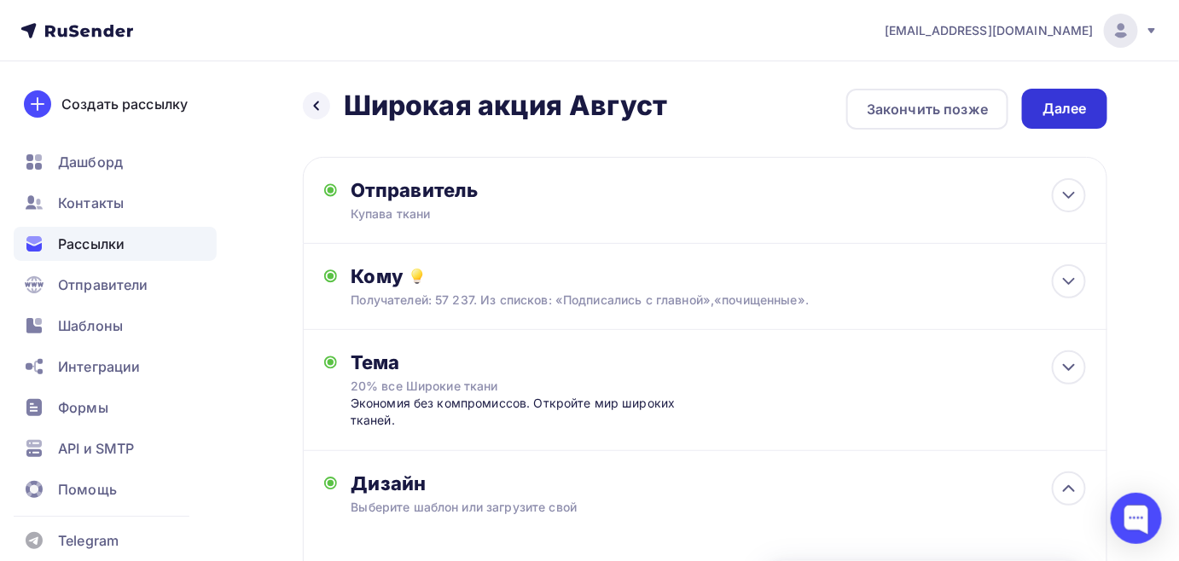
click at [1071, 102] on div "Далее" at bounding box center [1064, 109] width 44 height 20
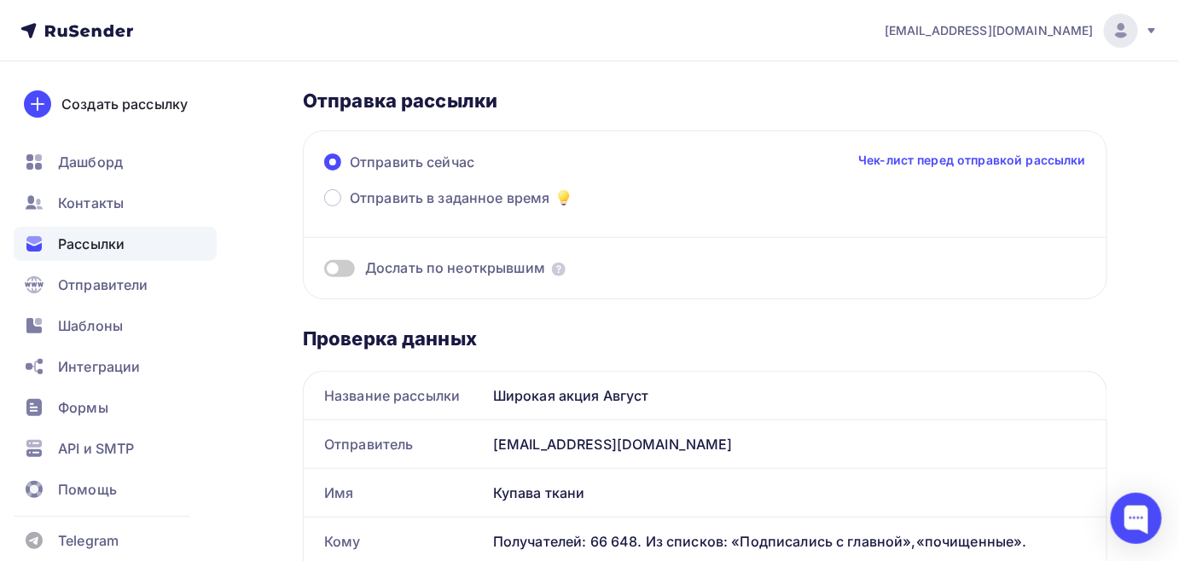
scroll to position [154, 0]
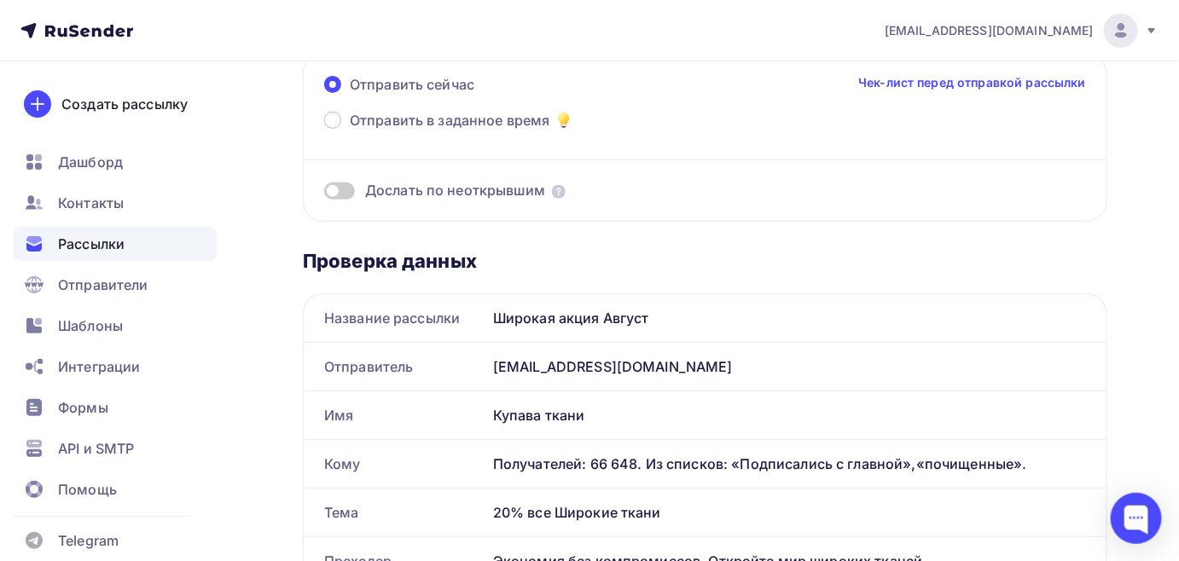
click at [345, 186] on span at bounding box center [339, 191] width 31 height 17
click at [324, 194] on input "checkbox" at bounding box center [324, 194] width 0 height 0
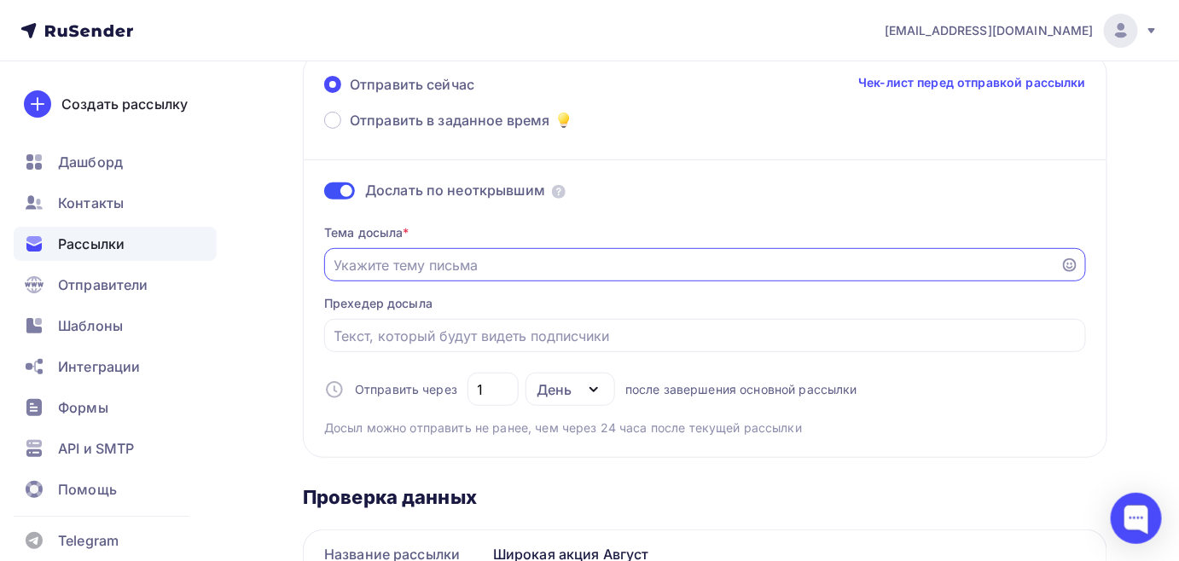
click at [335, 255] on input "Отправить в заданное время" at bounding box center [692, 265] width 716 height 20
paste input "Экономия без компромиссов. Откройте мир широких тканей (от 2,2 м)"
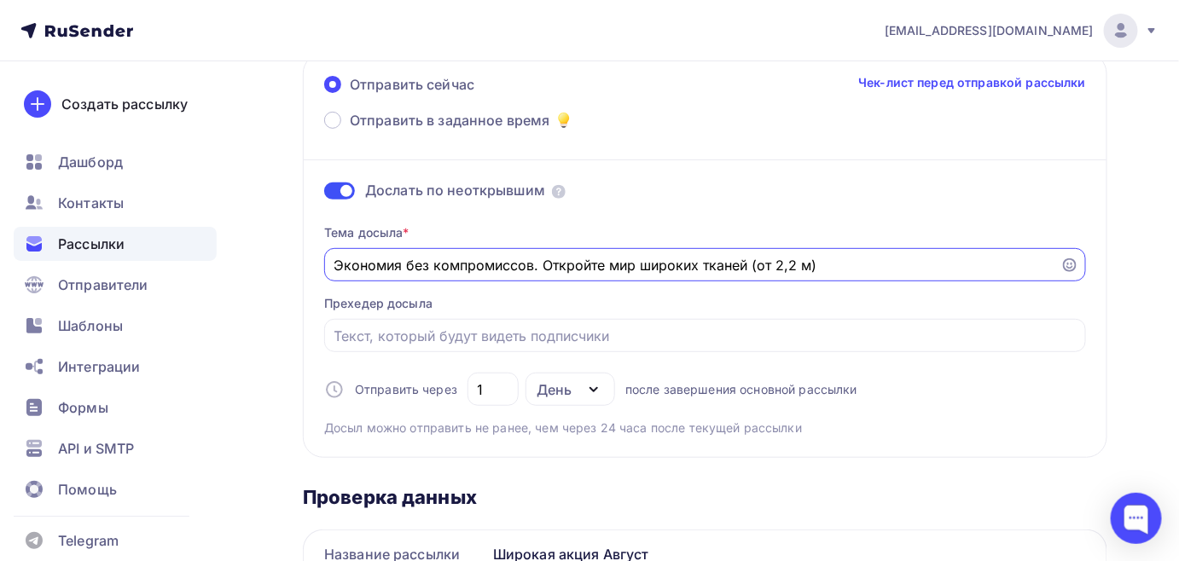
drag, startPoint x: 529, startPoint y: 264, endPoint x: 839, endPoint y: 264, distance: 310.5
click at [839, 264] on input "Экономия без компромиссов. Откройте мир широких тканей (от 2,2 м)" at bounding box center [692, 265] width 716 height 20
type input "Экономия без компромиссов"
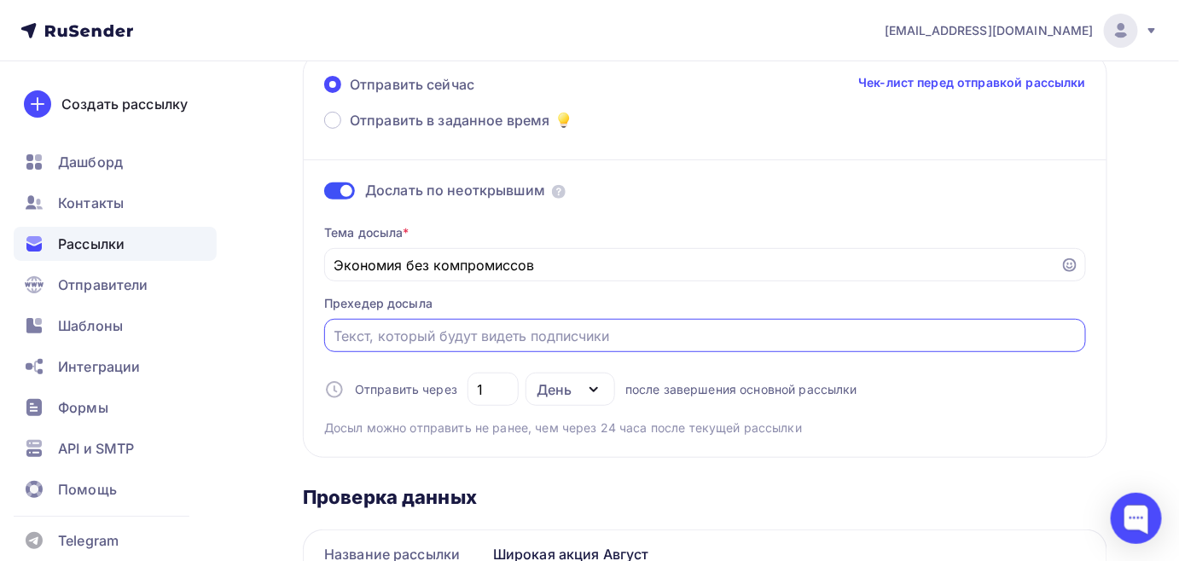
click at [403, 343] on input "Отправить в заданное время" at bounding box center [705, 336] width 742 height 20
paste input ". Откройте мир широких тканей (от 2,2 м)"
drag, startPoint x: 341, startPoint y: 335, endPoint x: 316, endPoint y: 334, distance: 24.8
click at [316, 334] on div "Отправить сейчас Чек-лист перед отправкой рассылки Отправить в заданное время Д…" at bounding box center [705, 255] width 804 height 405
click at [611, 330] on input "Откройте мир широких тканей (от 2,2 м)" at bounding box center [705, 336] width 742 height 20
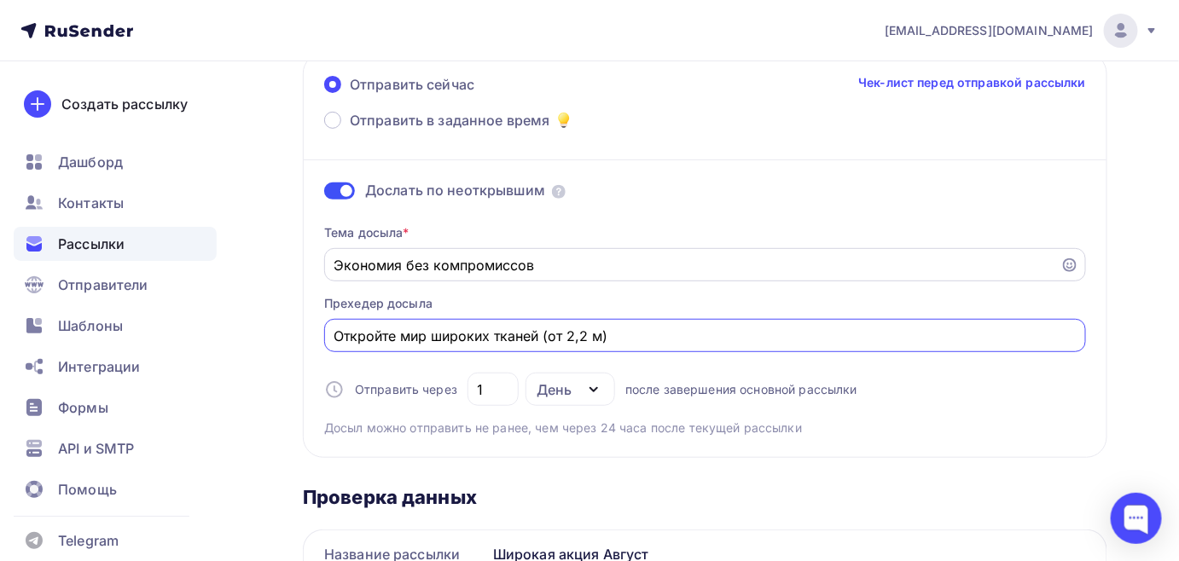
type input "Откройте мир широких тканей (от 2,2 м)"
click at [548, 261] on input "Экономия без компромиссов" at bounding box center [692, 265] width 716 height 20
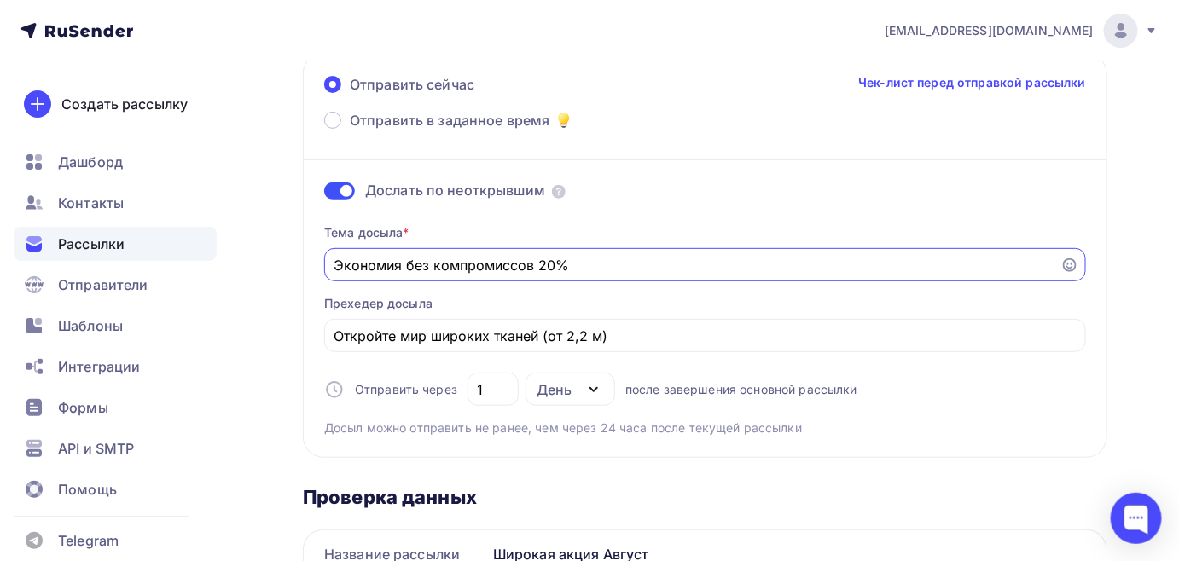
click at [540, 261] on input "Экономия без компромиссов 20%" at bounding box center [692, 265] width 716 height 20
click at [538, 261] on input "Экономия без компромиссов Широкая акция 20%" at bounding box center [692, 265] width 716 height 20
click at [624, 264] on input "Экономия без компромиссов 20% ткани в [GEOGRAPHIC_DATA] акци" at bounding box center [692, 265] width 716 height 20
click at [724, 261] on input "Экономия без компромиссов 20% ткани в "Широкой акци" at bounding box center [692, 265] width 716 height 20
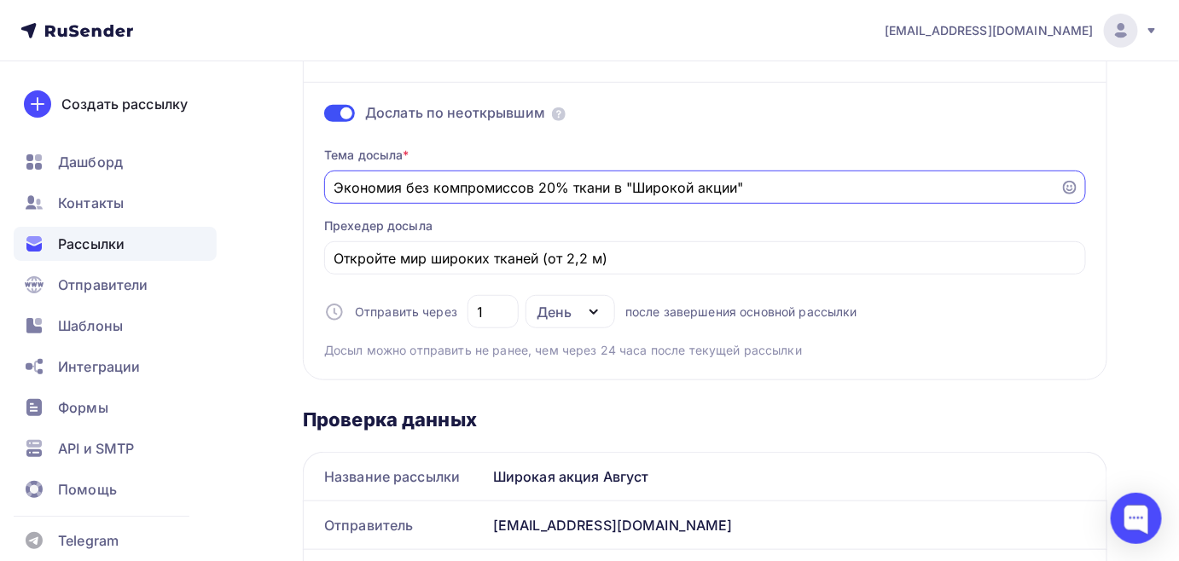
click at [334, 186] on input "Экономия без компромиссов 20% ткани в "Широкой акции"" at bounding box center [692, 187] width 716 height 20
click at [1060, 181] on div "Экономия без компромиссов 20% ткани в "Широкой акции"" at bounding box center [705, 187] width 762 height 33
click at [1068, 183] on icon at bounding box center [1070, 188] width 14 height 14
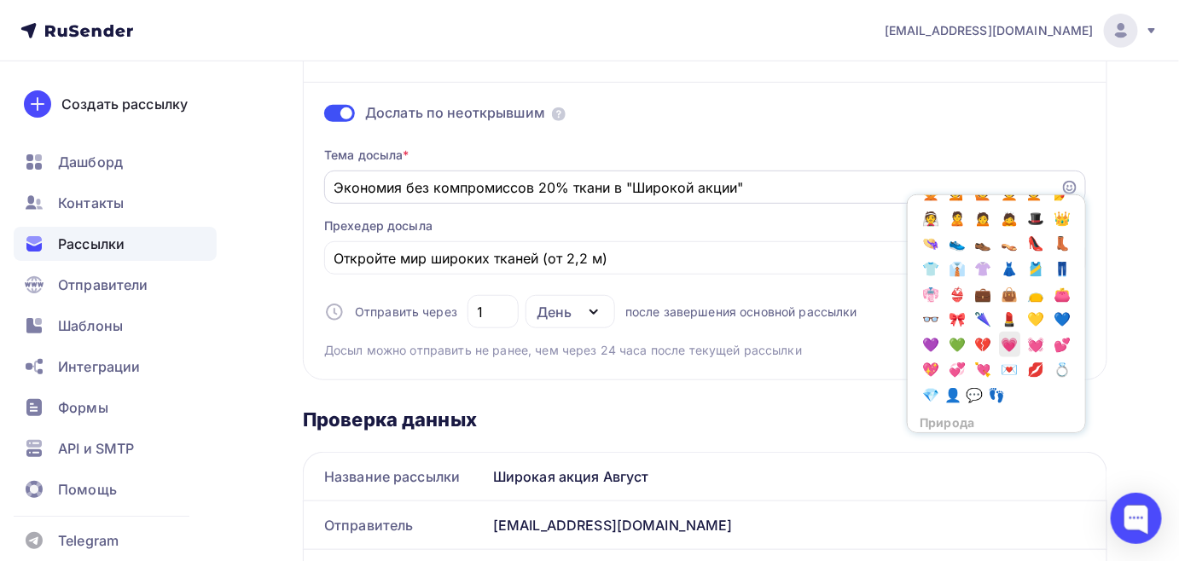
scroll to position [698, 0]
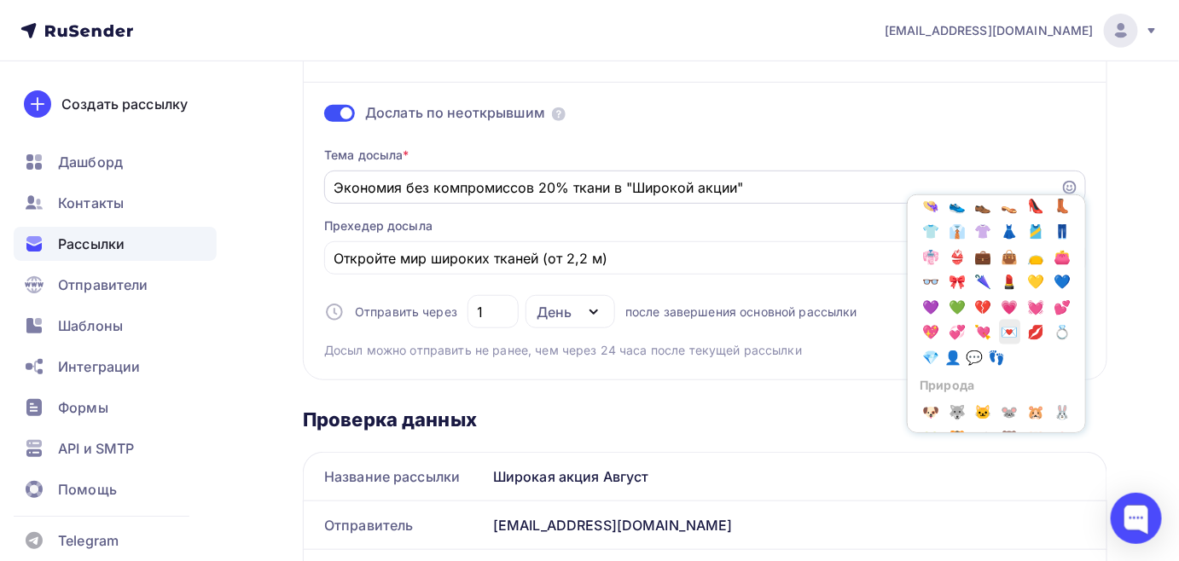
click at [999, 329] on span "💌" at bounding box center [1010, 333] width 22 height 26
drag, startPoint x: 773, startPoint y: 193, endPoint x: 739, endPoint y: 193, distance: 34.1
click at [739, 193] on input "Экономия без компромиссов 20% ткани в "Широкой акции"💌" at bounding box center [692, 187] width 716 height 20
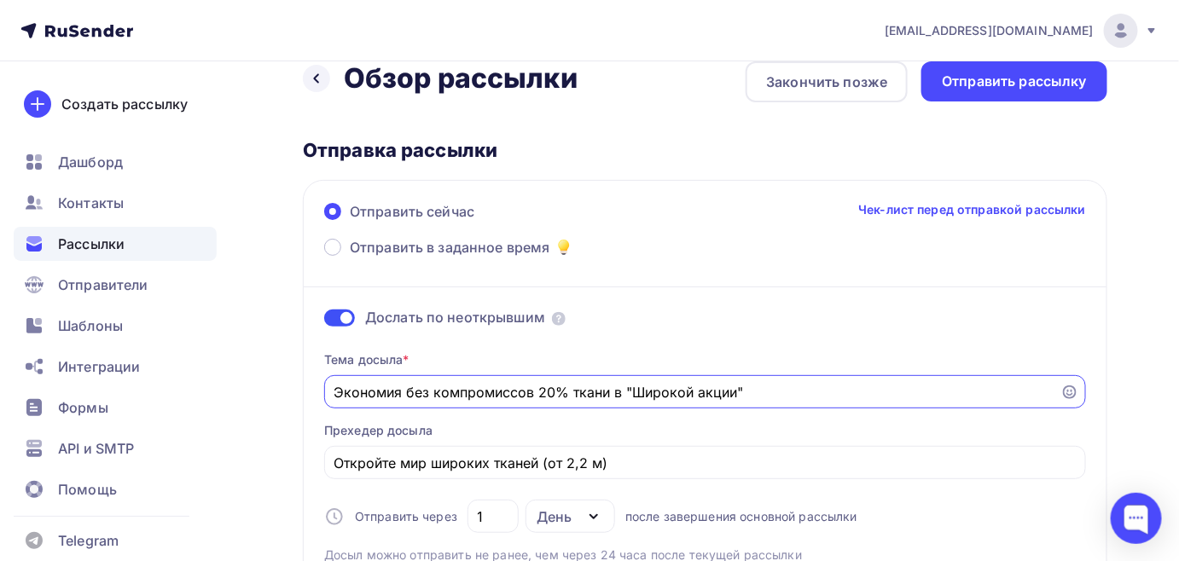
scroll to position [0, 0]
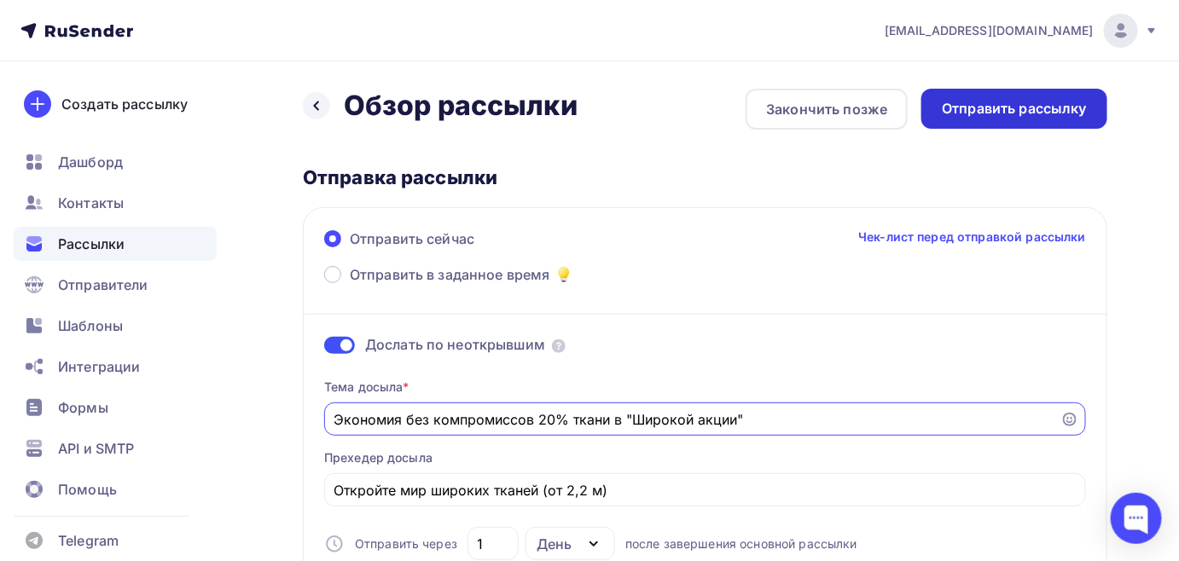
type input "Экономия без компромиссов 20% ткани в "Широкой акции""
click at [982, 109] on div "Отправить рассылку" at bounding box center [1014, 109] width 145 height 20
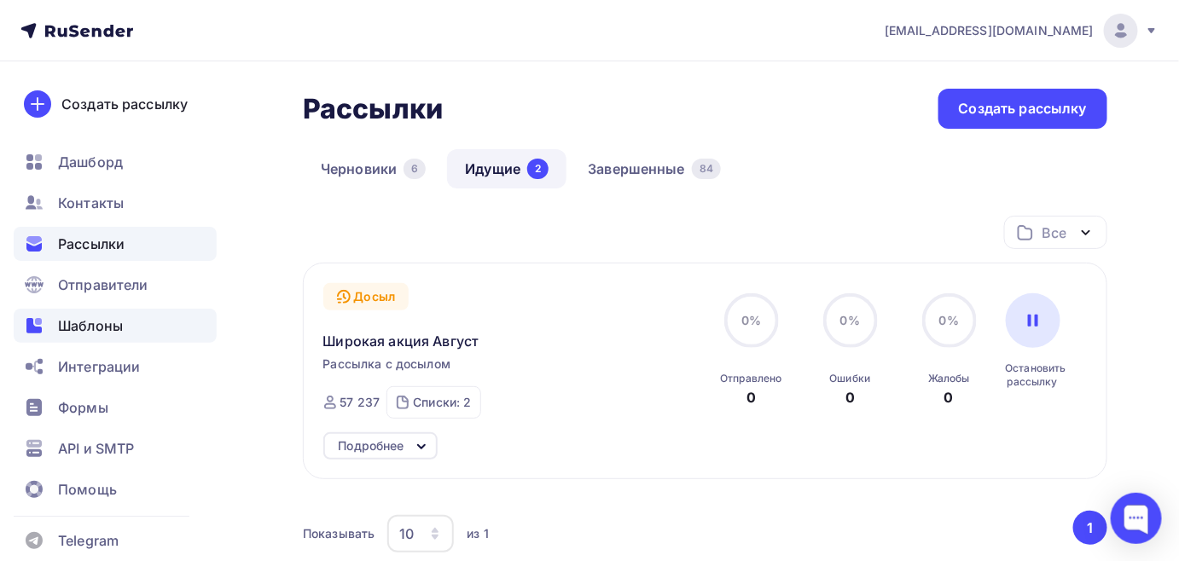
click at [81, 320] on span "Шаблоны" at bounding box center [90, 326] width 65 height 20
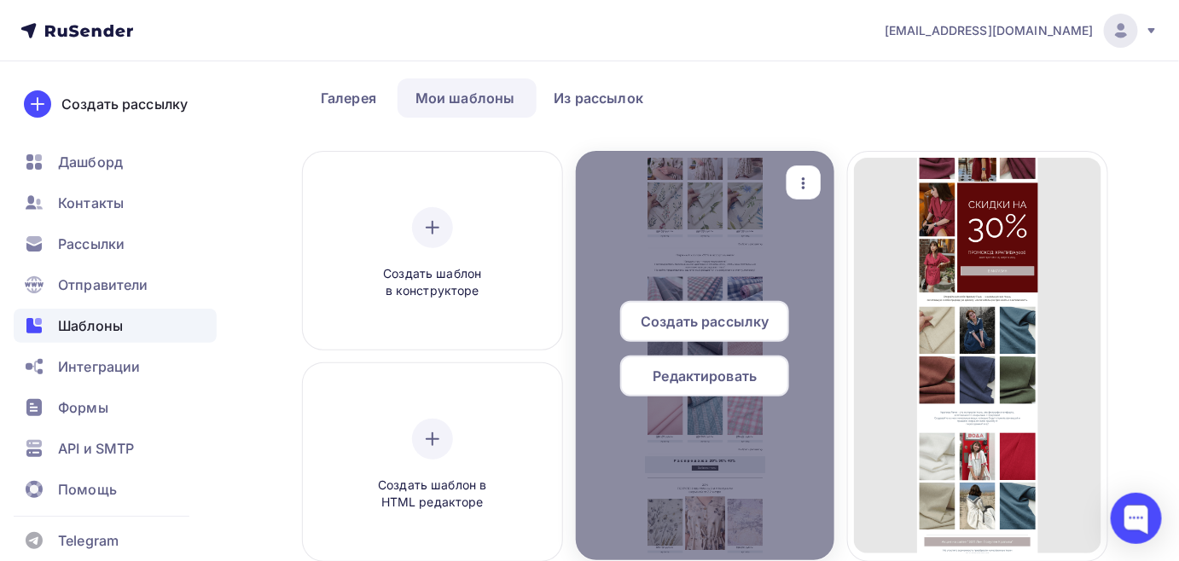
scroll to position [154, 0]
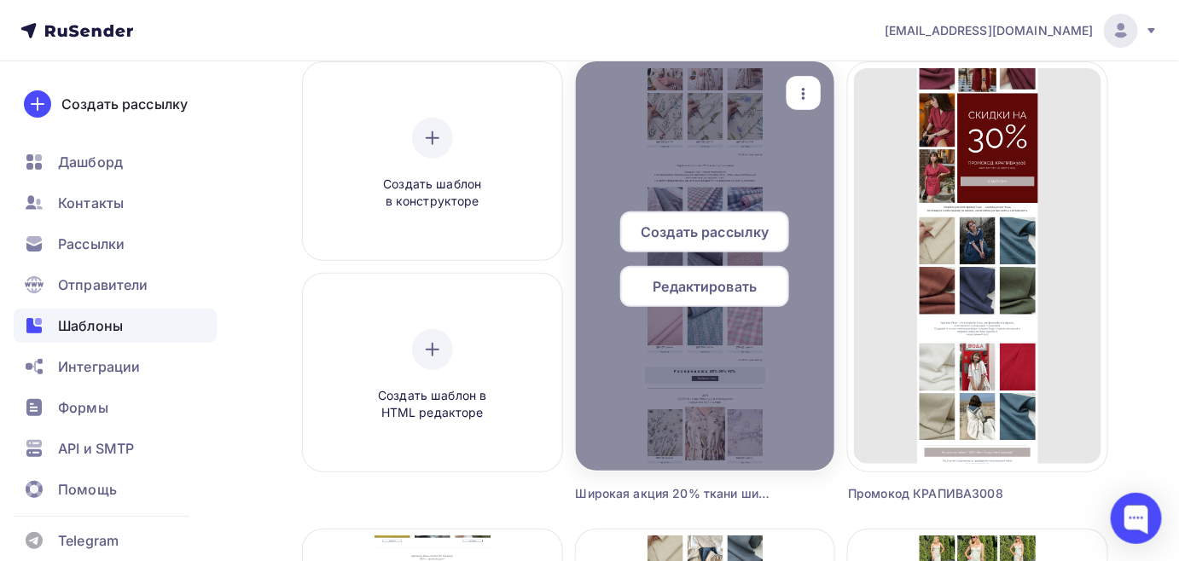
click at [714, 300] on div "Редактировать" at bounding box center [704, 286] width 169 height 41
